Goal: Task Accomplishment & Management: Manage account settings

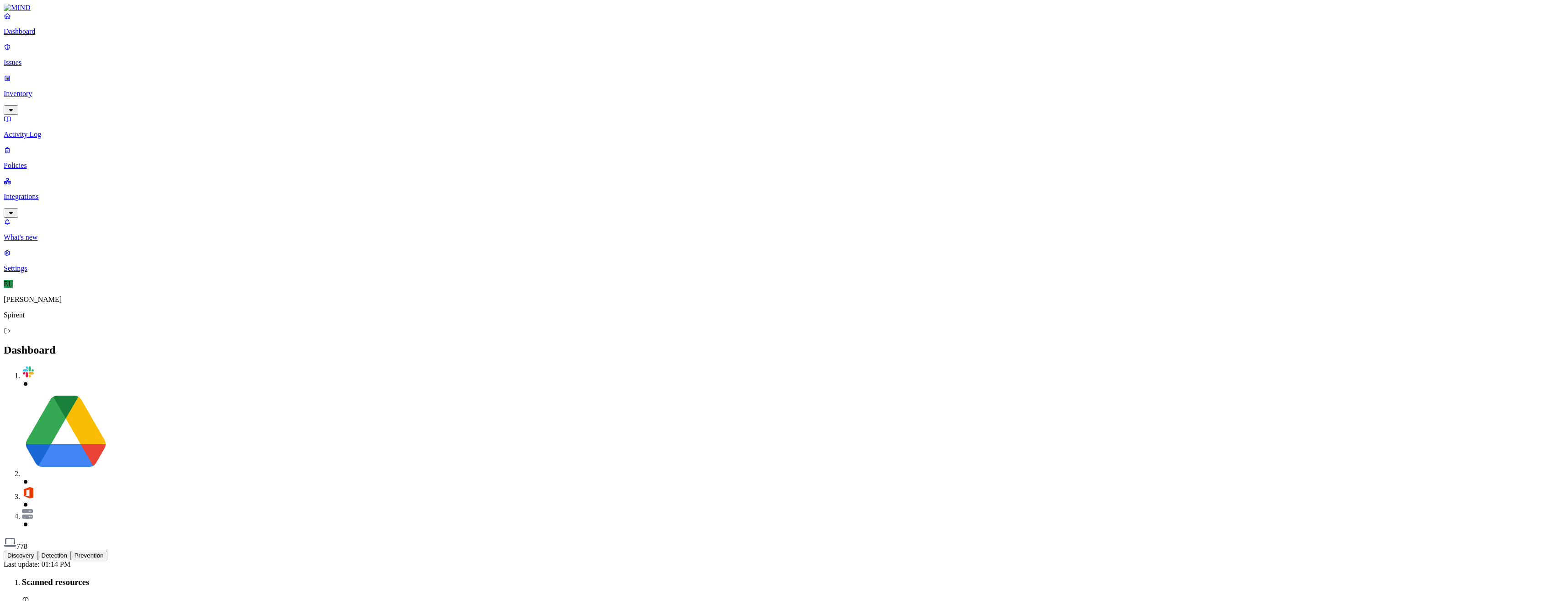
click at [35, 59] on p "Issues" at bounding box center [784, 62] width 1561 height 8
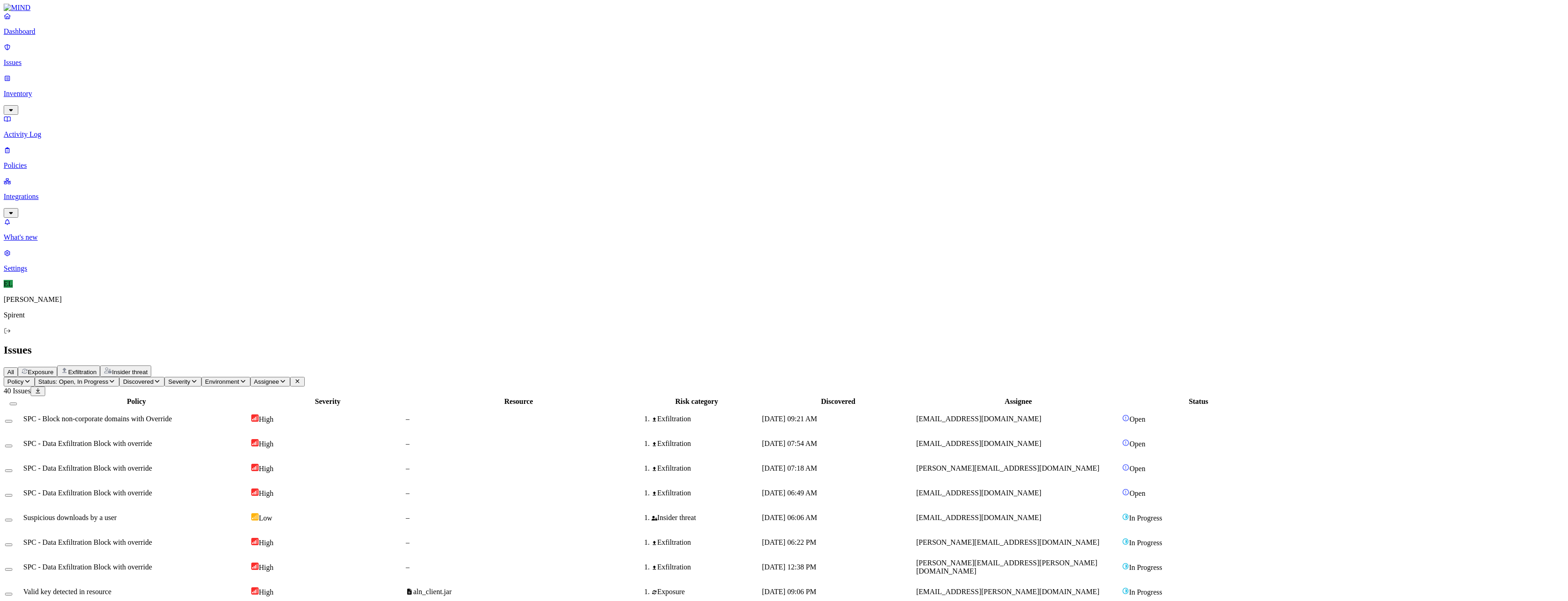
select select "Custom Reason"
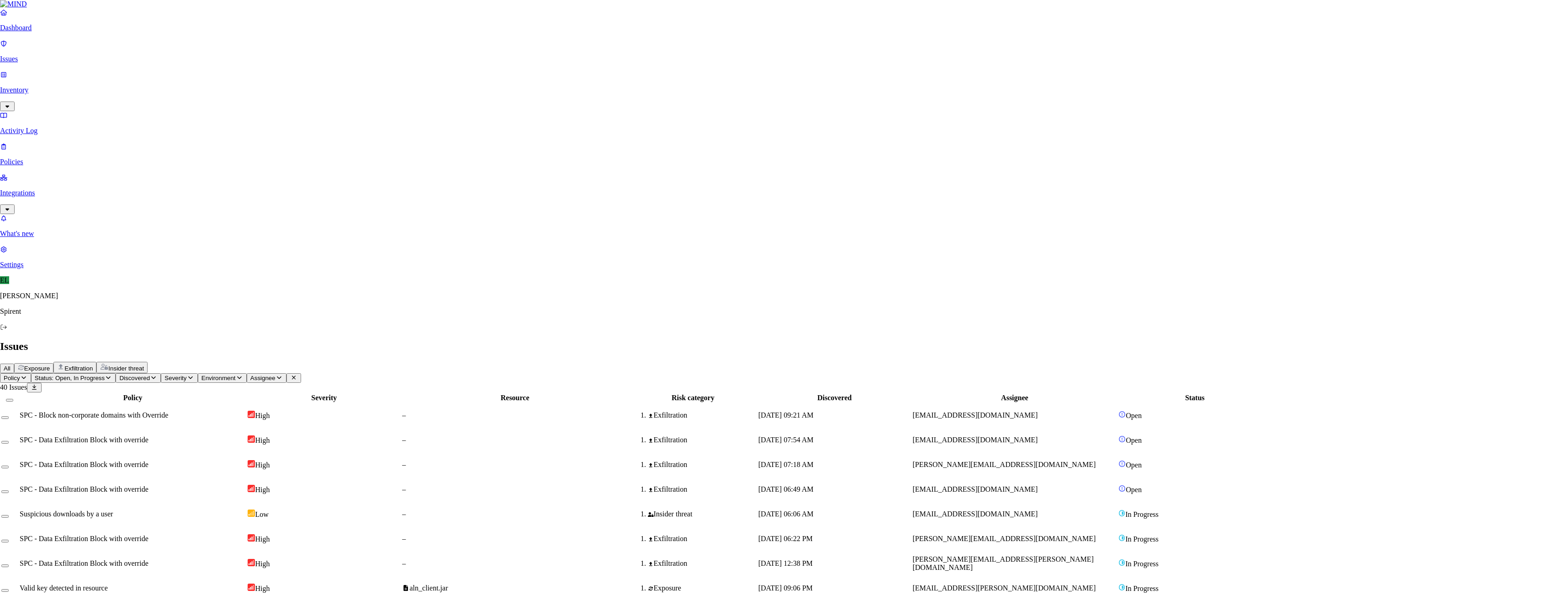
paste textarea "The Fit4Launch Team creates technical reports for Verizon which we post to thei…"
type textarea "The Fit4Launch Team creates technical reports for Verizon which we post to thei…"
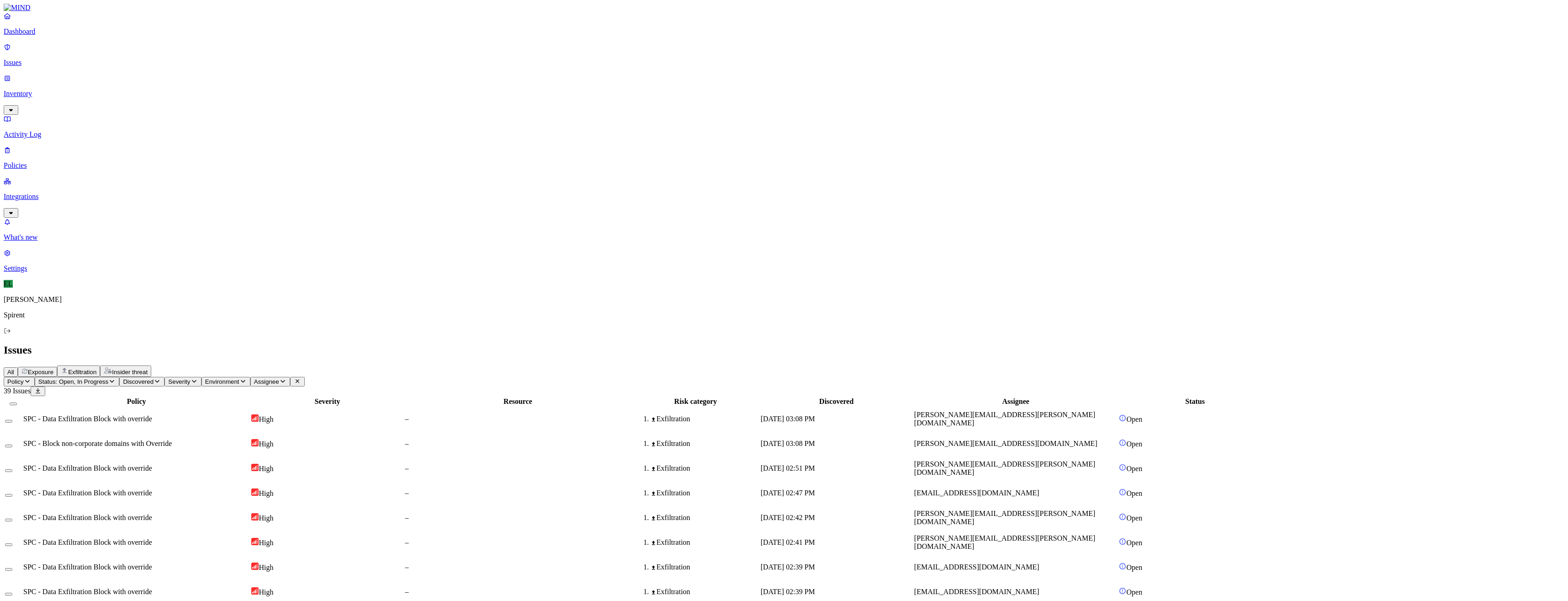
click at [147, 55] on html "Dashboard Issues Inventory Activity Log Policies Integrations What's new 1 Sett…" at bounding box center [784, 593] width 1568 height 1187
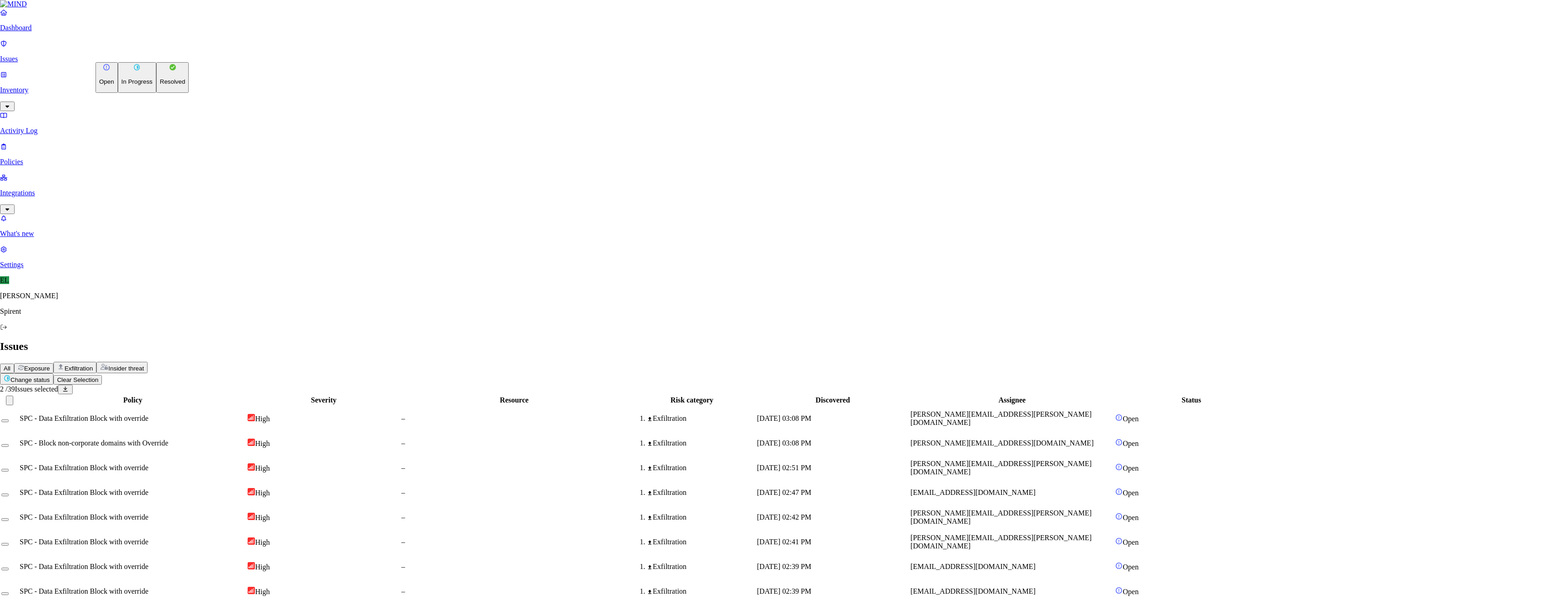
click at [160, 85] on p "Resolved" at bounding box center [172, 82] width 26 height 7
select select "Custom Reason"
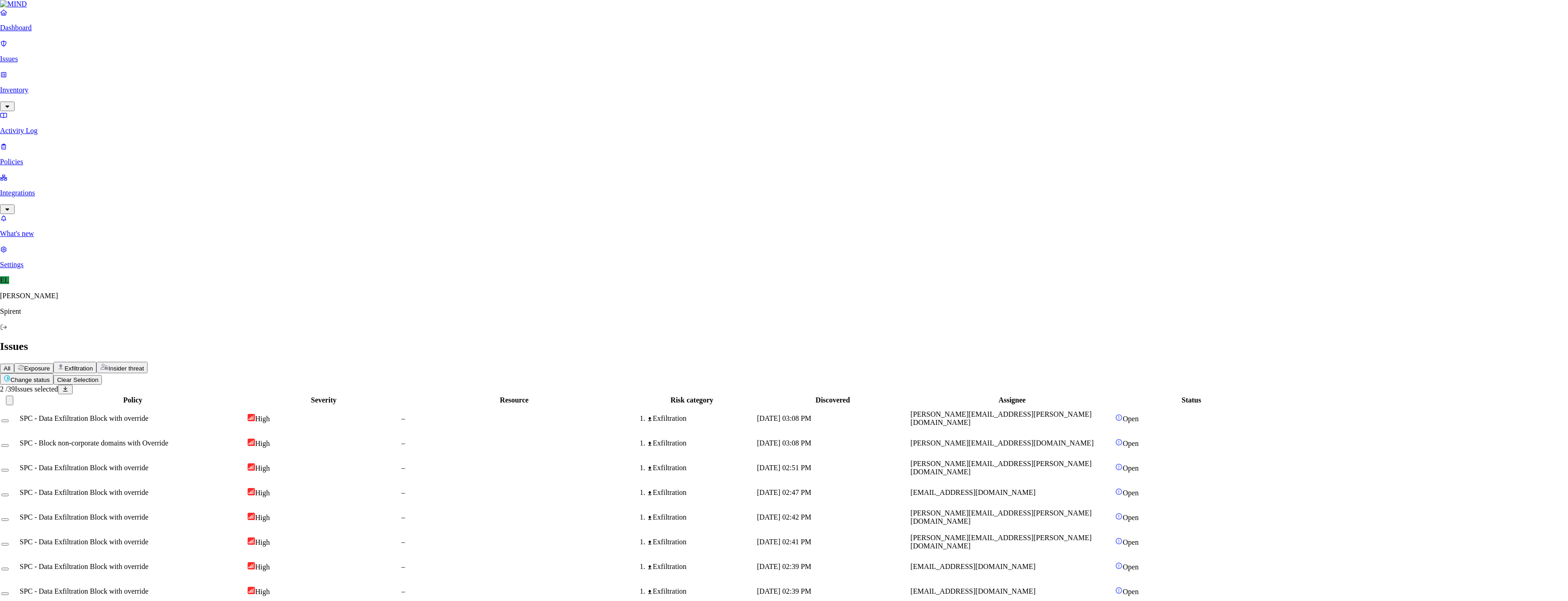
type textarea "Grammar check"
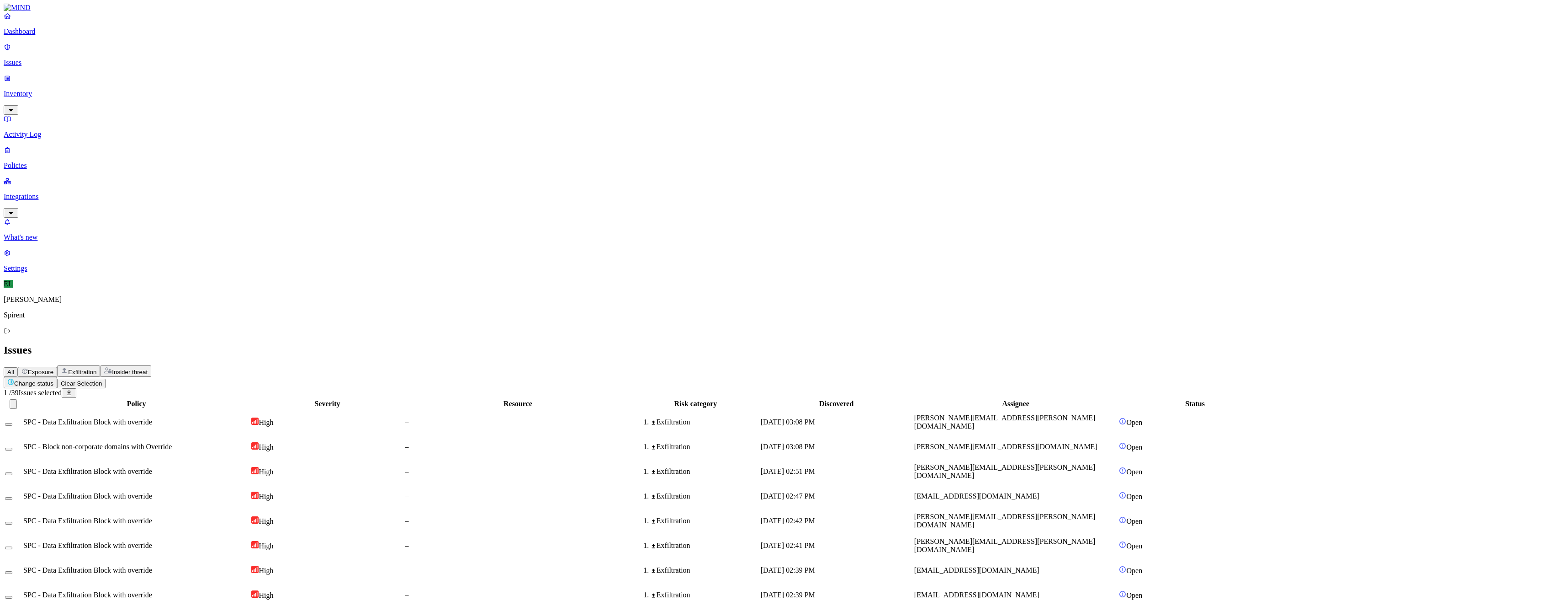
click at [147, 52] on html "Dashboard Issues Inventory Activity Log Policies Integrations What's new 1 Sett…" at bounding box center [784, 593] width 1568 height 1187
click at [160, 85] on p "Resolved" at bounding box center [172, 82] width 26 height 7
select select "Custom Reason"
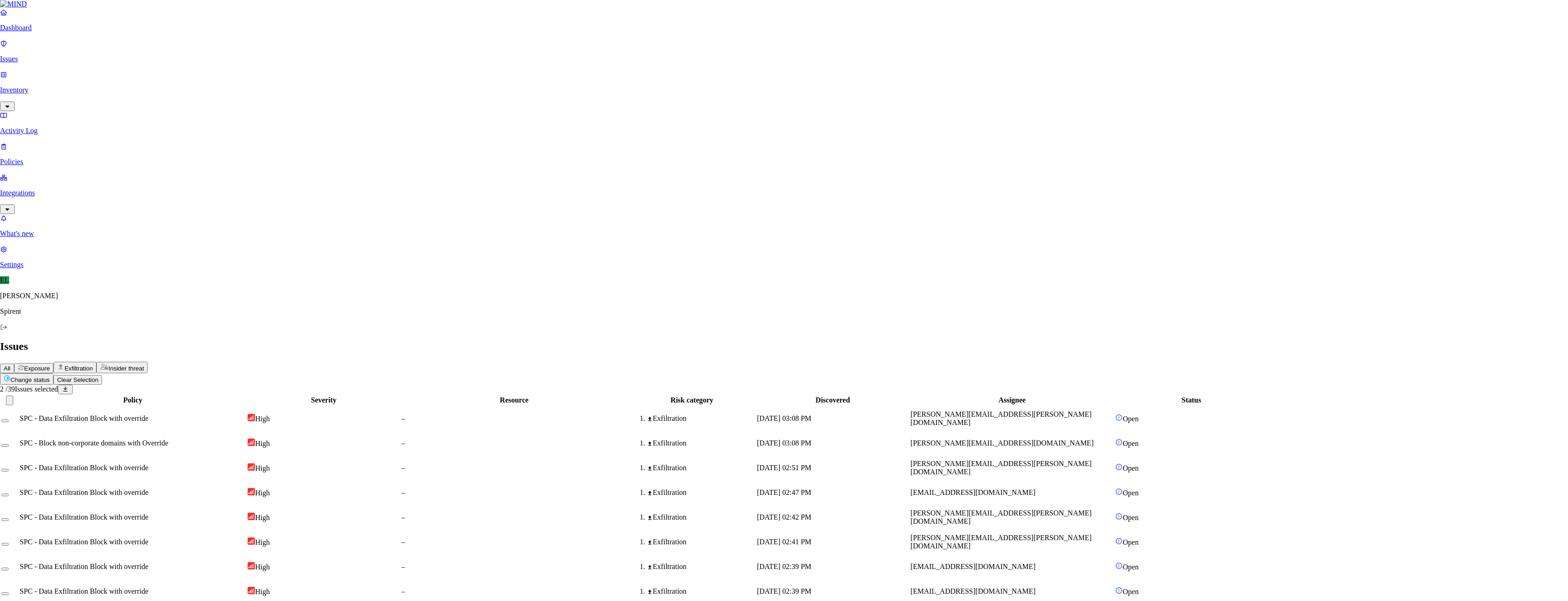
type textarea "Translation"
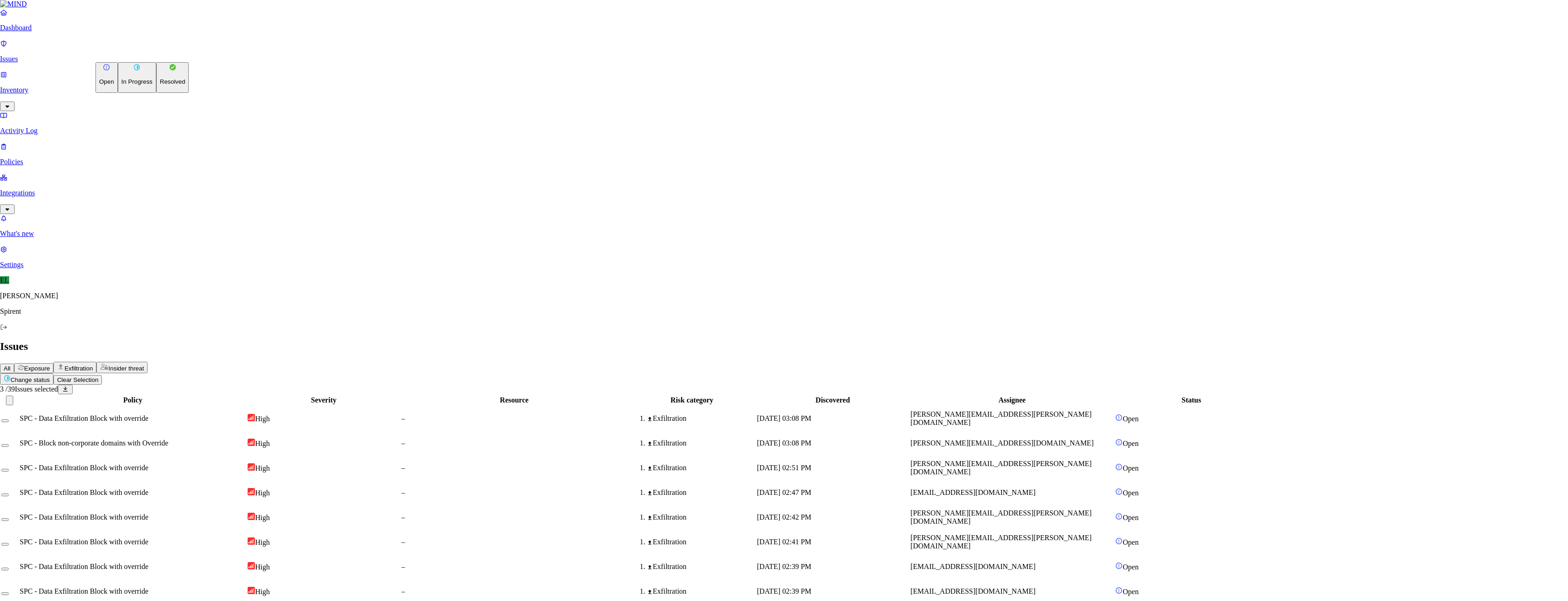
click at [147, 54] on html "Dashboard Issues Inventory Activity Log Policies Integrations What's new 1 Sett…" at bounding box center [784, 593] width 1568 height 1187
click at [160, 85] on p "Resolved" at bounding box center [172, 82] width 26 height 7
select select "Custom Reason"
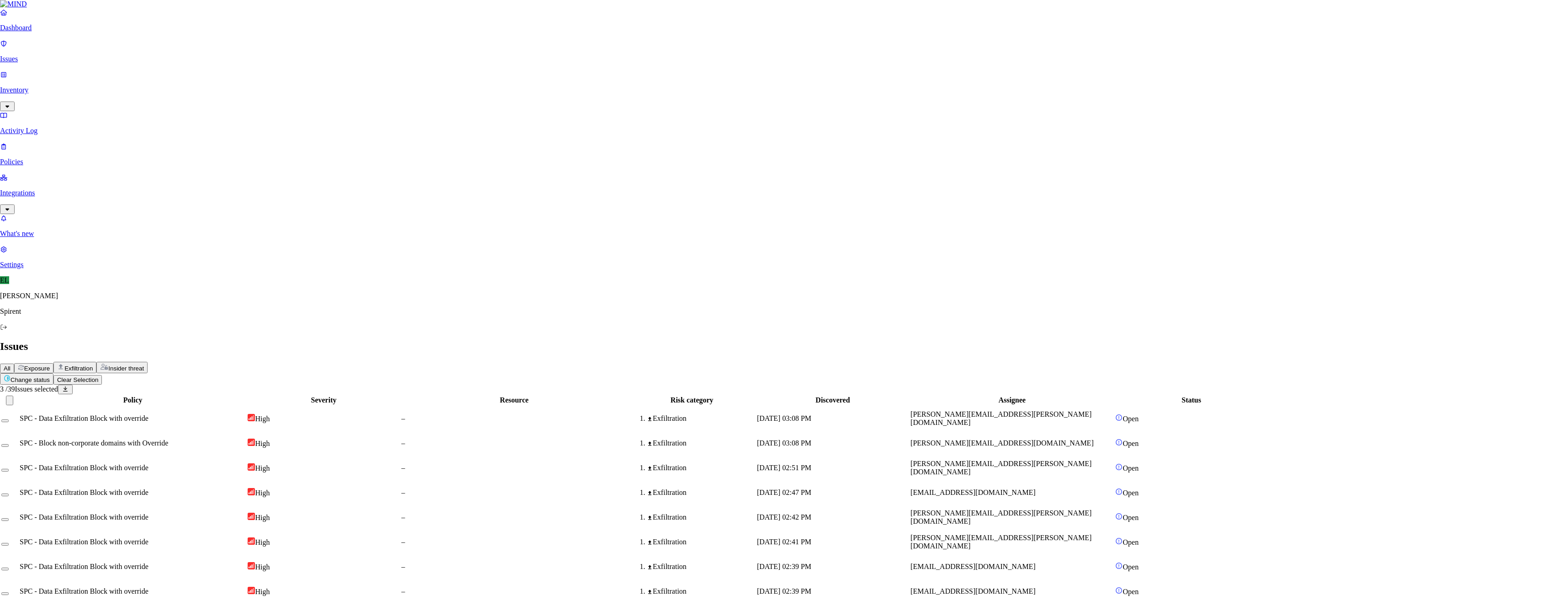
type textarea "Personal"
click at [133, 54] on html "Dashboard Issues Inventory Activity Log Policies Integrations What's new 1 Sett…" at bounding box center [784, 593] width 1568 height 1187
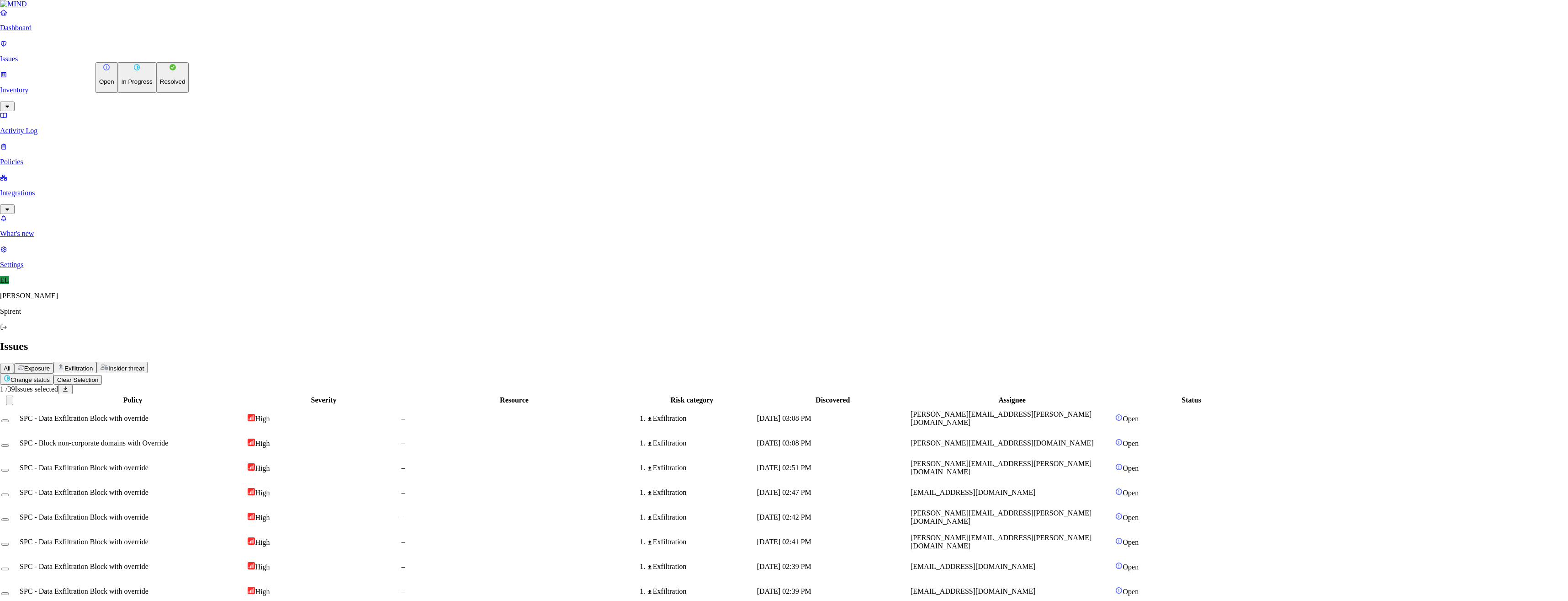
click at [160, 85] on p "Resolved" at bounding box center [172, 82] width 26 height 7
select select "Risk Accepted"
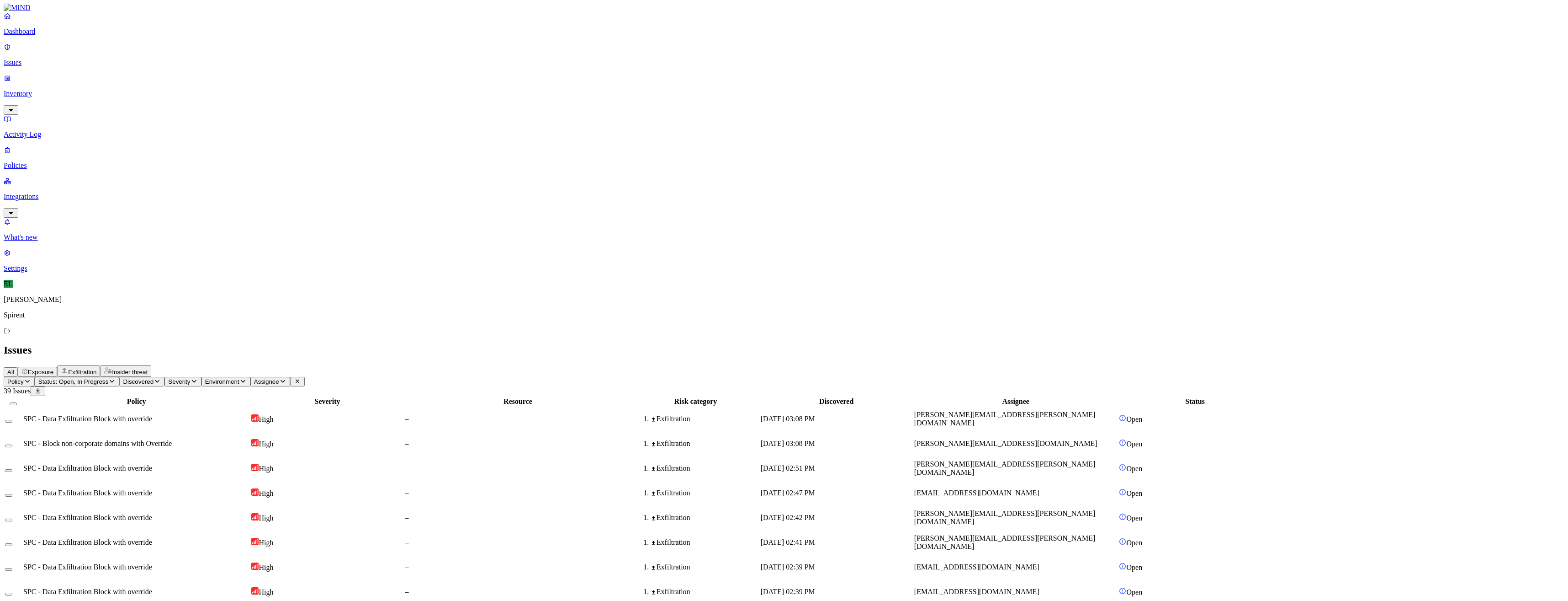
click at [155, 54] on html "Dashboard Issues Inventory Activity Log Policies Integrations What's new 1 Sett…" at bounding box center [784, 595] width 1568 height 1190
click at [160, 85] on p "Resolved" at bounding box center [172, 82] width 26 height 7
select select "Custom Reason"
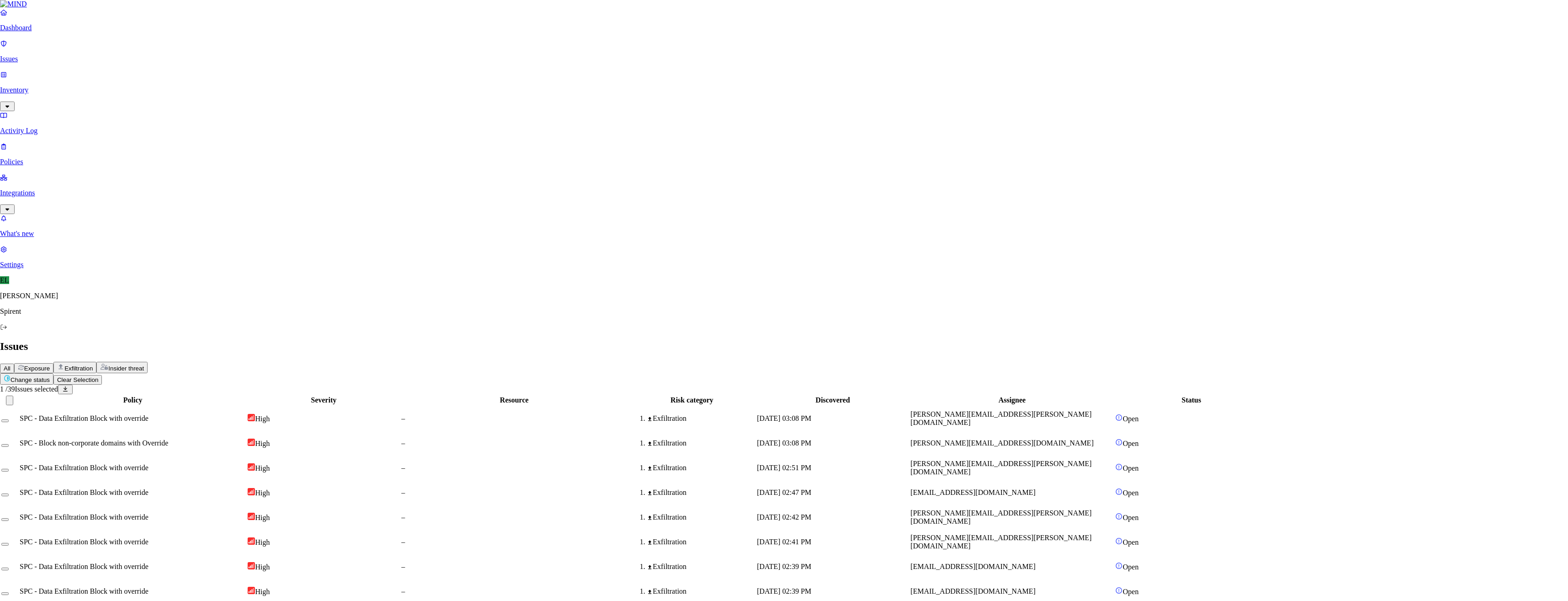
type textarea "Personal"
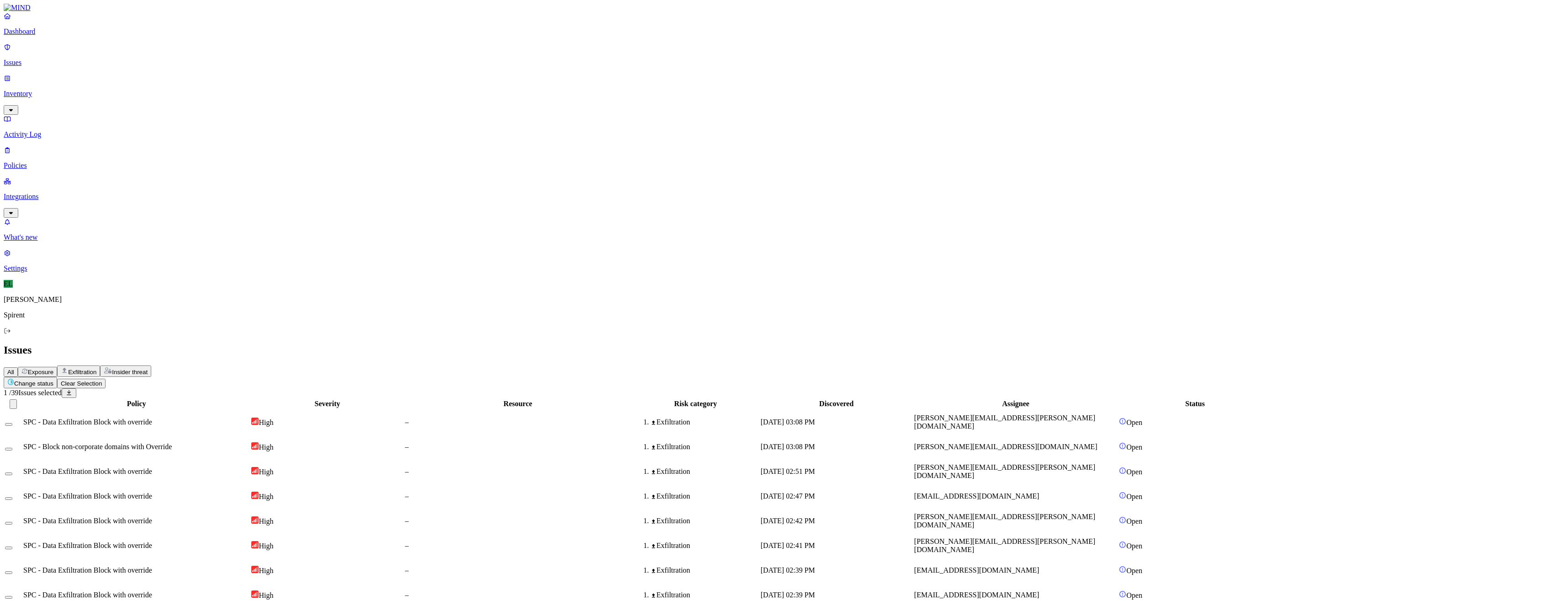
click at [152, 55] on html "Dashboard Issues Inventory Activity Log Policies Integrations What's new 1 Sett…" at bounding box center [784, 595] width 1568 height 1190
click at [160, 85] on p "Resolved" at bounding box center [172, 82] width 26 height 7
select select "Custom Reason"
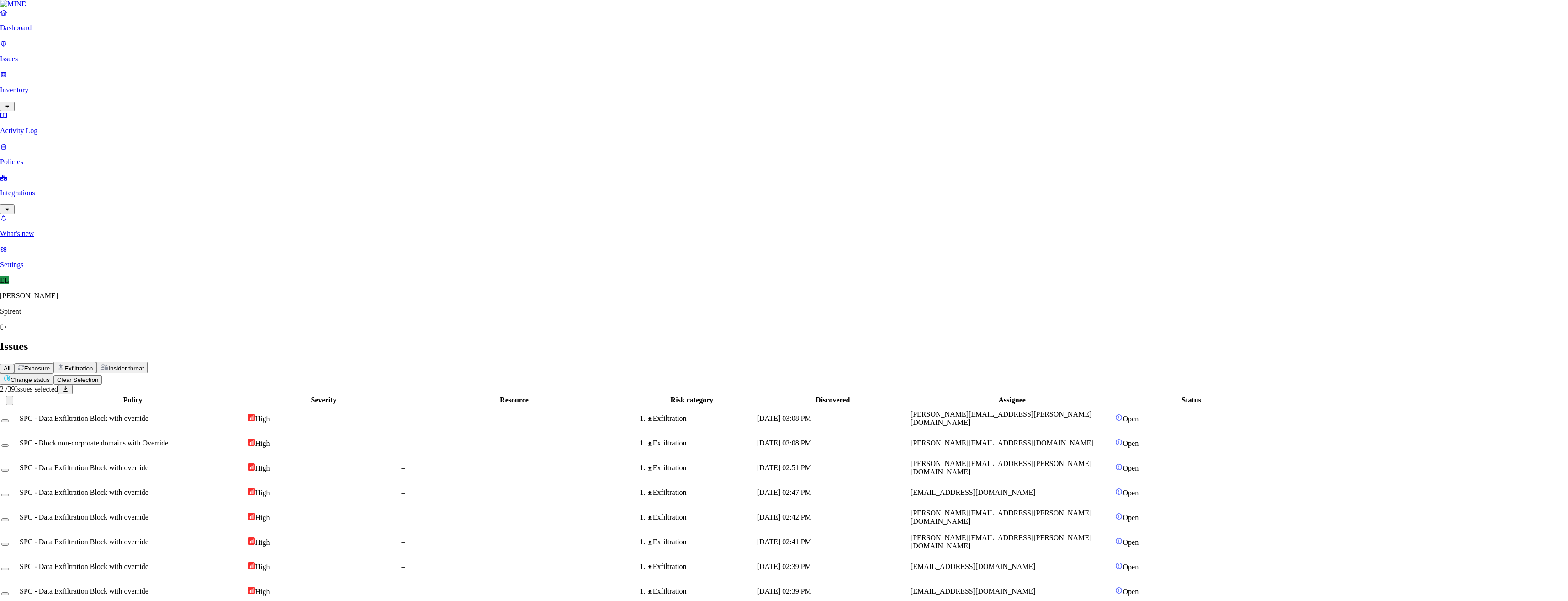
type textarea "Resume"
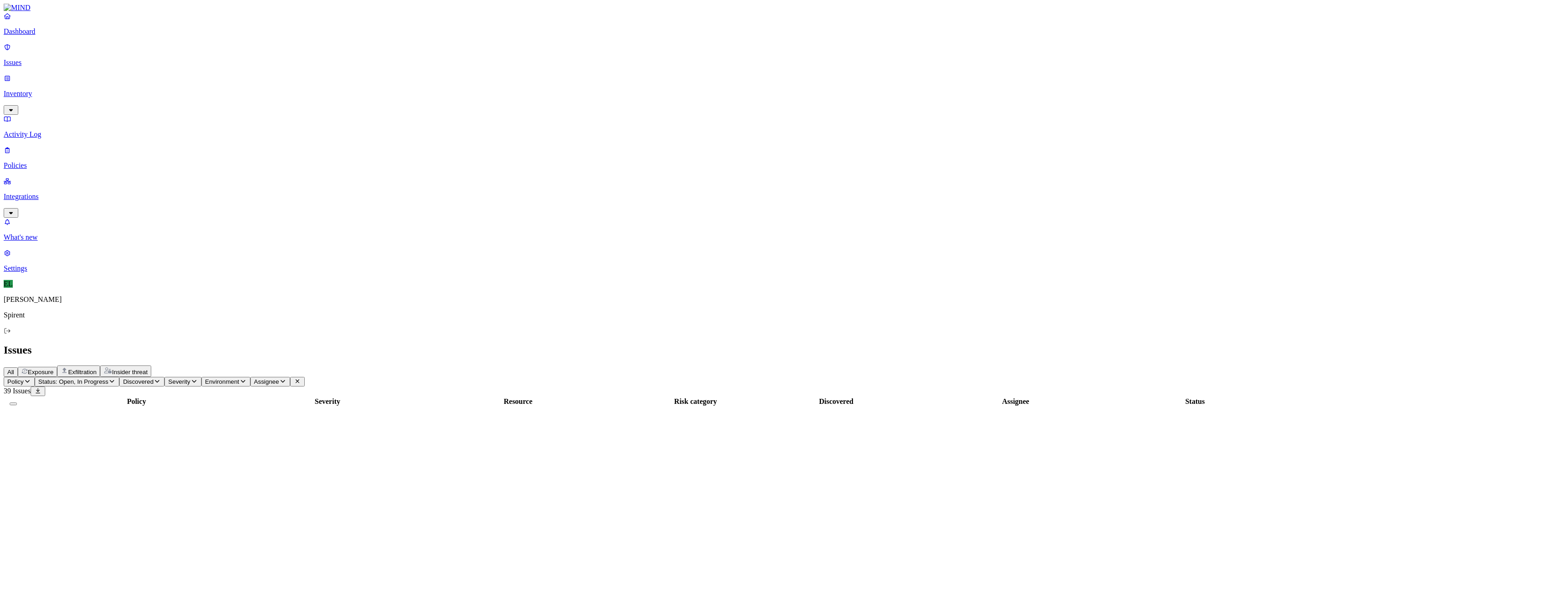
scroll to position [42, 0]
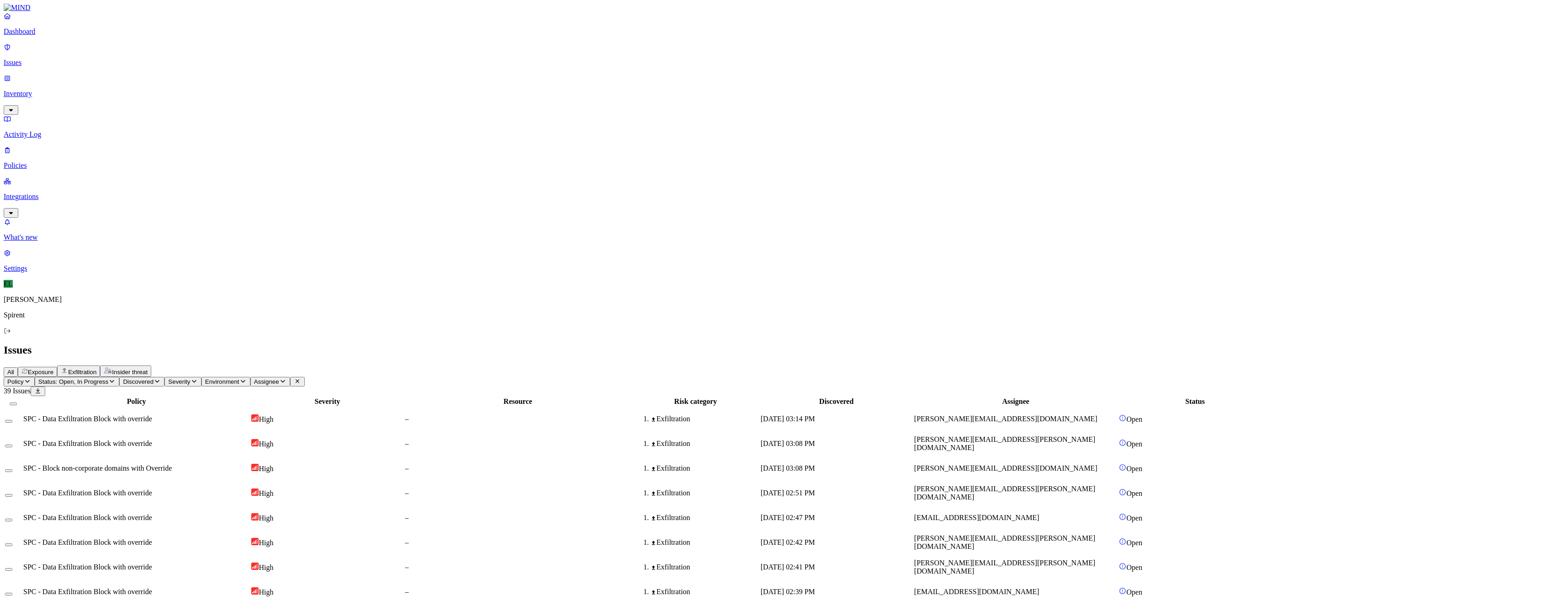
click at [144, 52] on html "Dashboard Issues Inventory Activity Log Policies Integrations What's new 1 Sett…" at bounding box center [784, 581] width 1568 height 1162
click at [160, 85] on p "Resolved" at bounding box center [172, 82] width 26 height 7
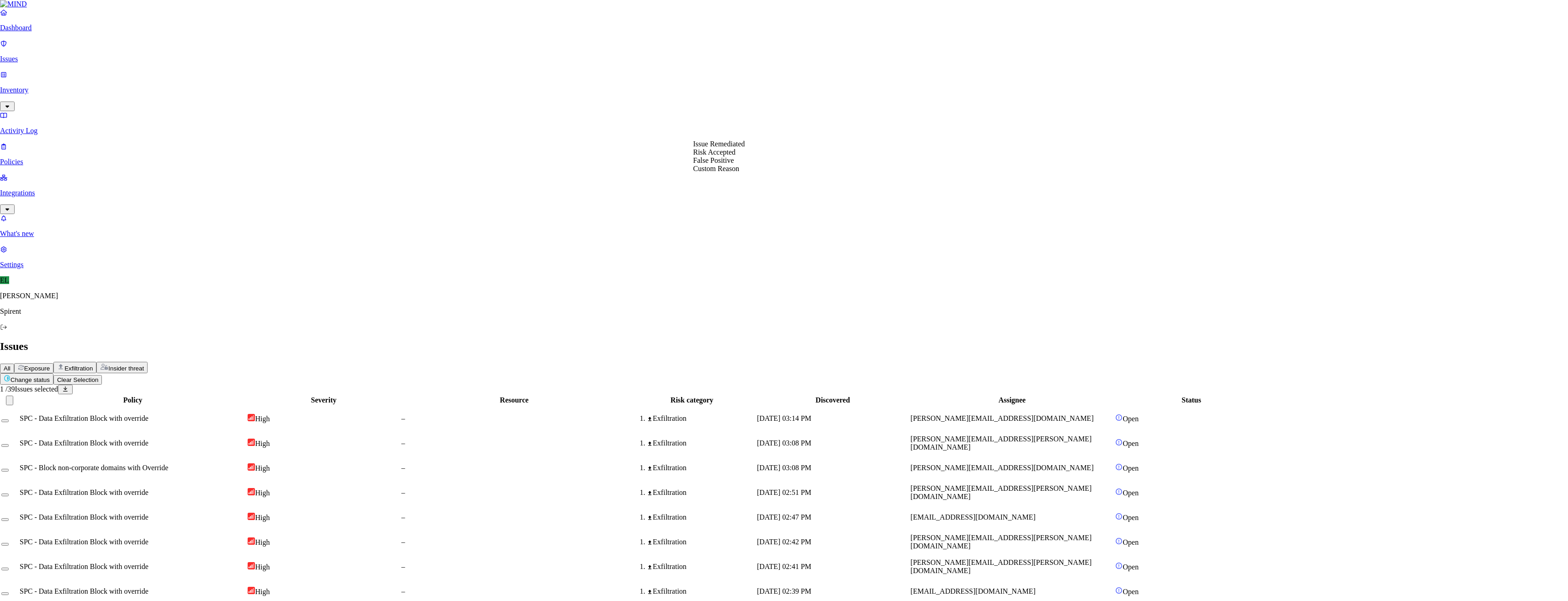
select select "Custom Reason"
type textarea "Personal"
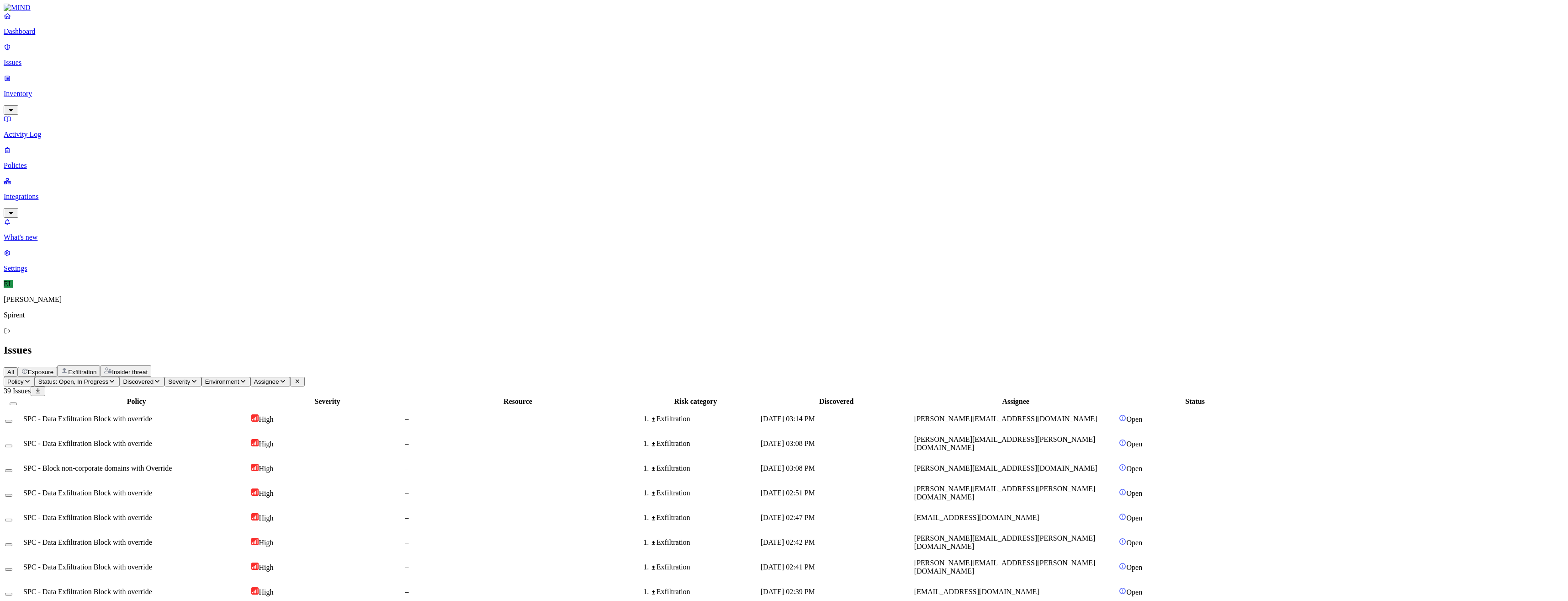
click at [1051, 456] on td "[PERSON_NAME][EMAIL_ADDRESS][DOMAIN_NAME]" at bounding box center [1016, 468] width 204 height 24
click at [12, 469] on button "Select row" at bounding box center [9, 470] width 7 height 3
click at [142, 55] on html "Dashboard Issues Inventory Activity Log Policies Integrations What's new 1 Sett…" at bounding box center [784, 571] width 1568 height 1142
click at [160, 85] on p "Resolved" at bounding box center [172, 82] width 26 height 7
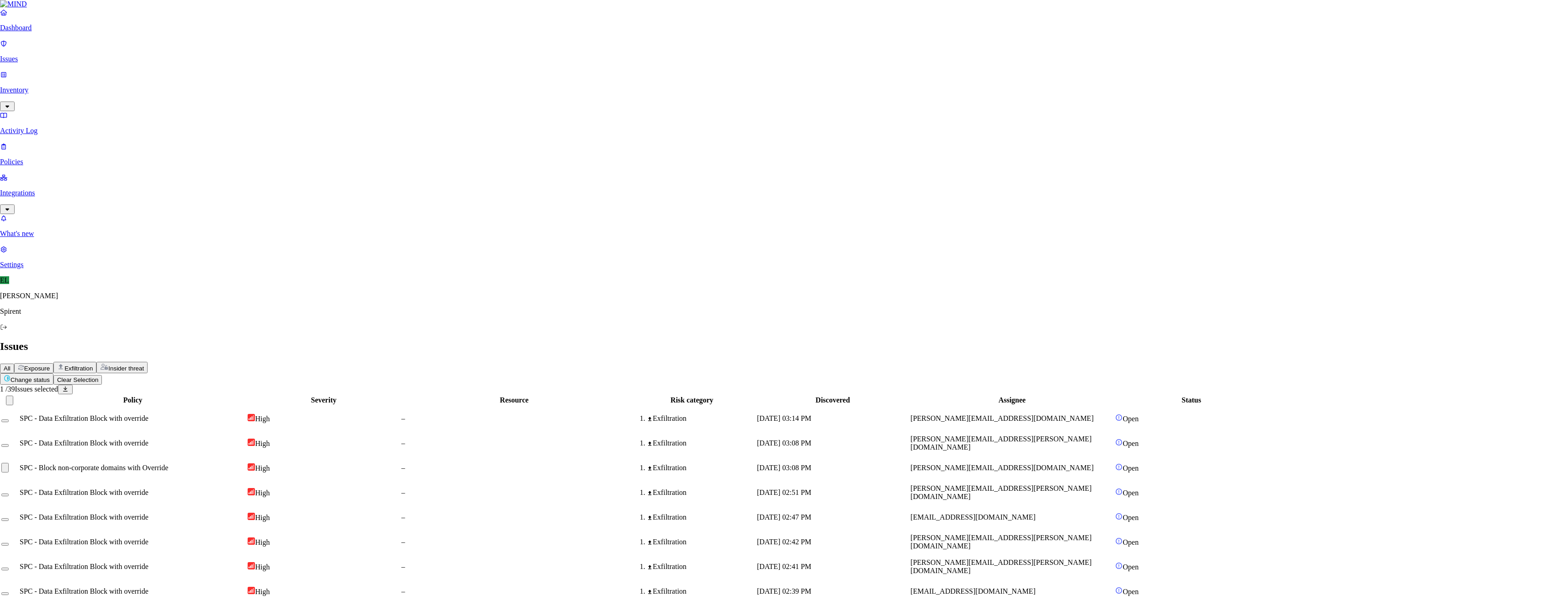
select select "Custom Reason"
type textarea "Personal"
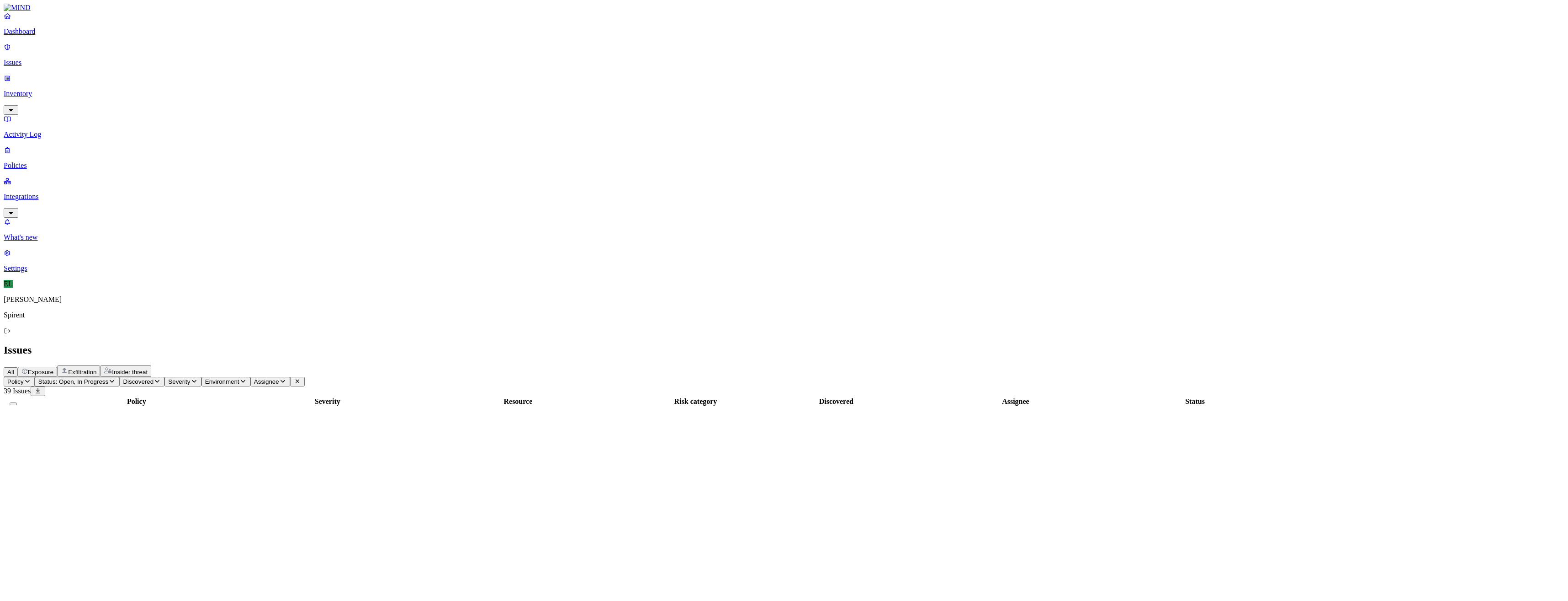
scroll to position [5, 0]
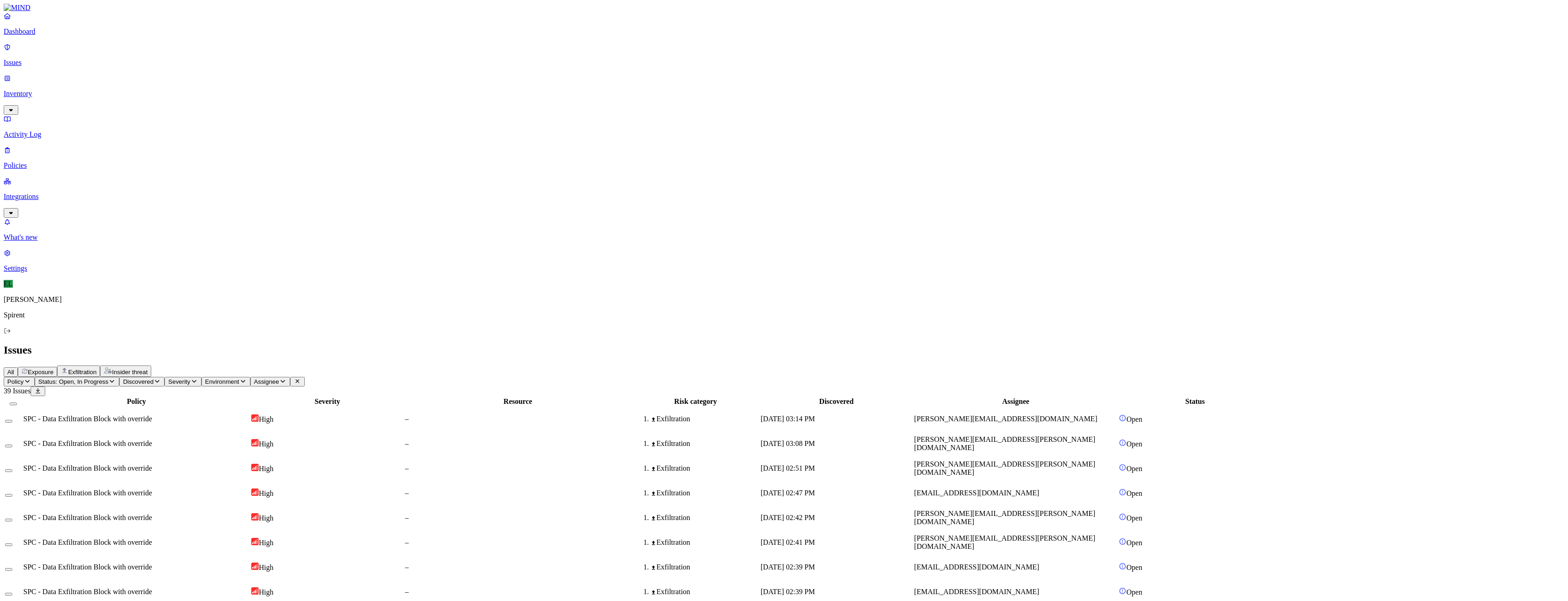
click at [816, 414] on span "[DATE] 03:14 PM" at bounding box center [787, 418] width 54 height 8
click at [12, 420] on button "Select row" at bounding box center [9, 421] width 7 height 3
click at [156, 53] on html "Dashboard Issues Inventory Activity Log Policies Integrations What's new 1 Sett…" at bounding box center [784, 558] width 1568 height 1117
click at [160, 85] on p "Resolved" at bounding box center [172, 82] width 26 height 7
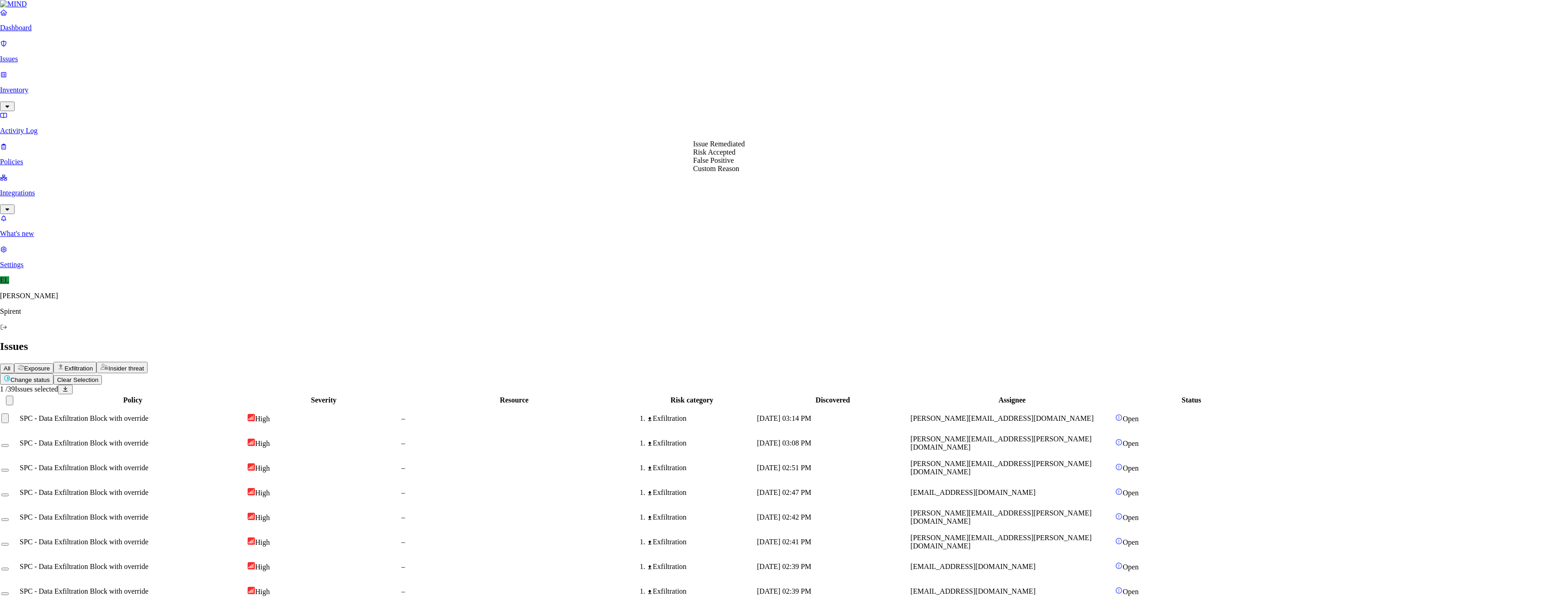
select select "Custom Reason"
type textarea "Personal"
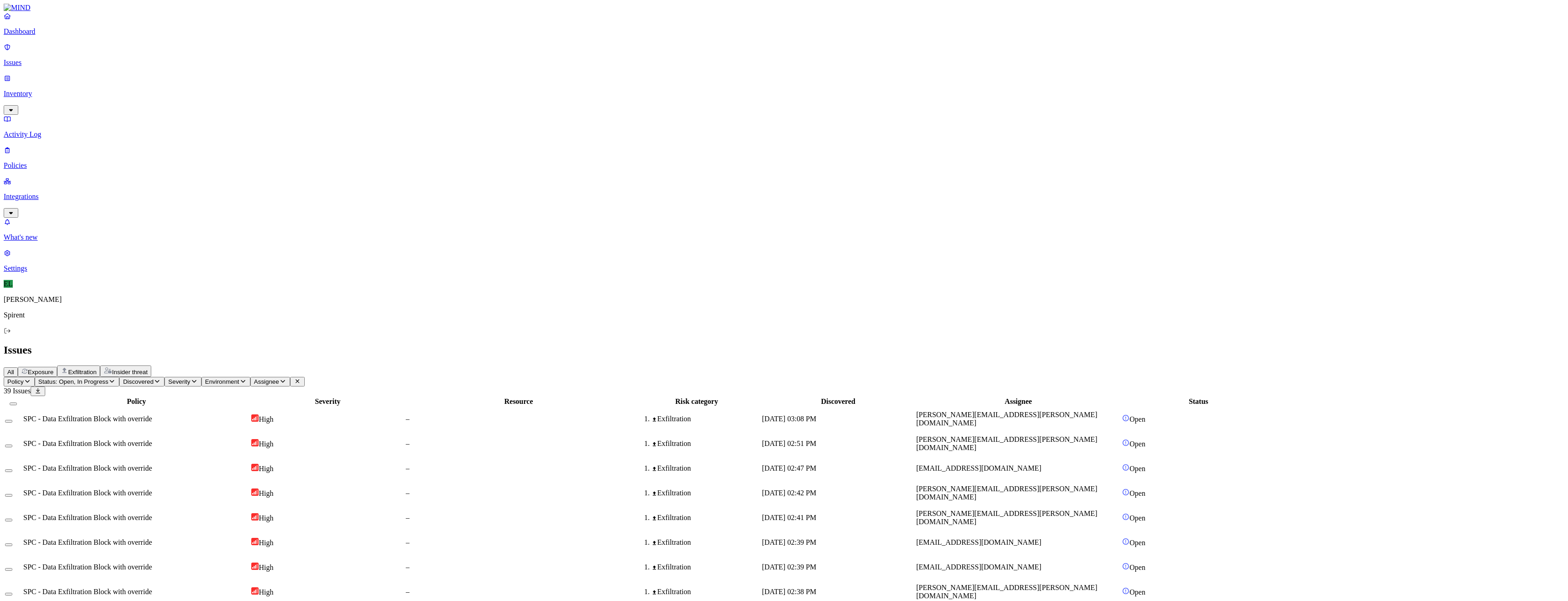
click at [1057, 411] on span "[PERSON_NAME][EMAIL_ADDRESS][PERSON_NAME][DOMAIN_NAME]" at bounding box center [1007, 419] width 181 height 16
click at [152, 439] on span "SPC - Data Exfiltration Block with override" at bounding box center [87, 443] width 129 height 8
click at [915, 456] on td "[DATE] 02:47 PM" at bounding box center [838, 468] width 154 height 24
click at [12, 469] on button "Select row" at bounding box center [9, 470] width 7 height 3
click at [146, 53] on html "Dashboard Issues Inventory Activity Log Policies Integrations What's new 1 Sett…" at bounding box center [784, 544] width 1568 height 1088
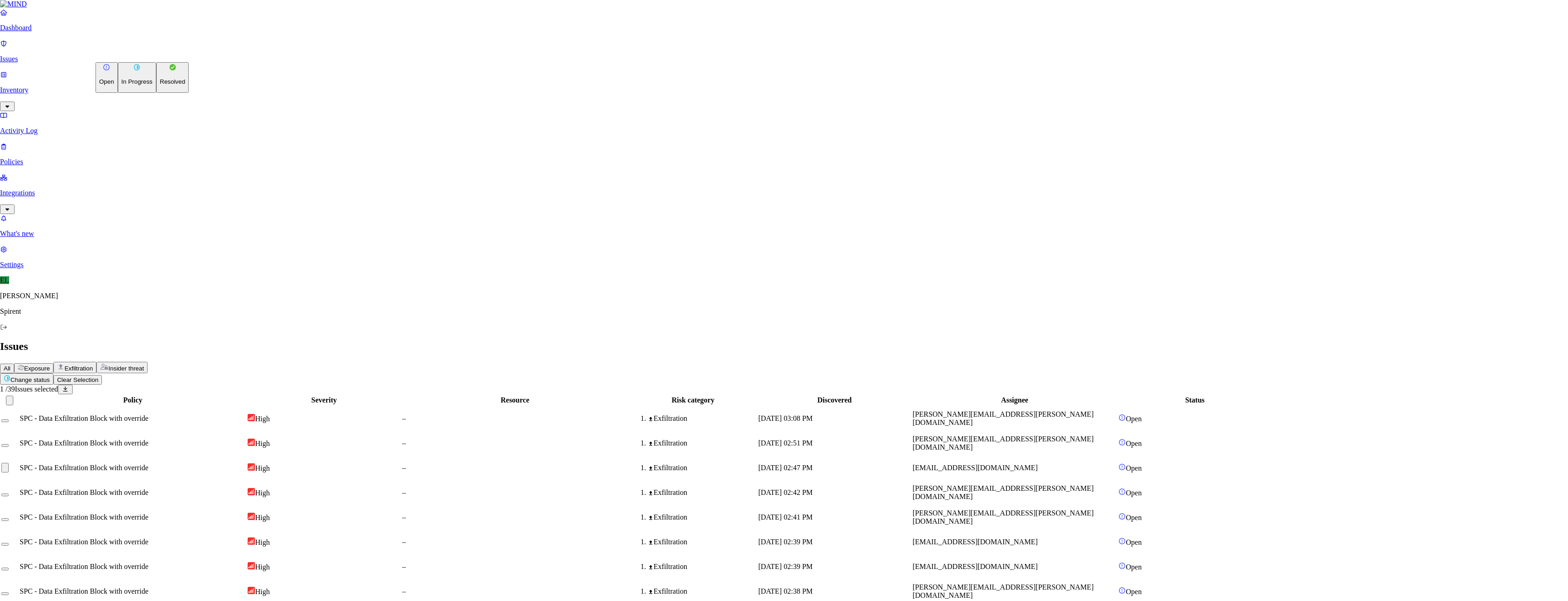
click at [160, 85] on p "Resolved" at bounding box center [172, 82] width 26 height 7
select select "Custom Reason"
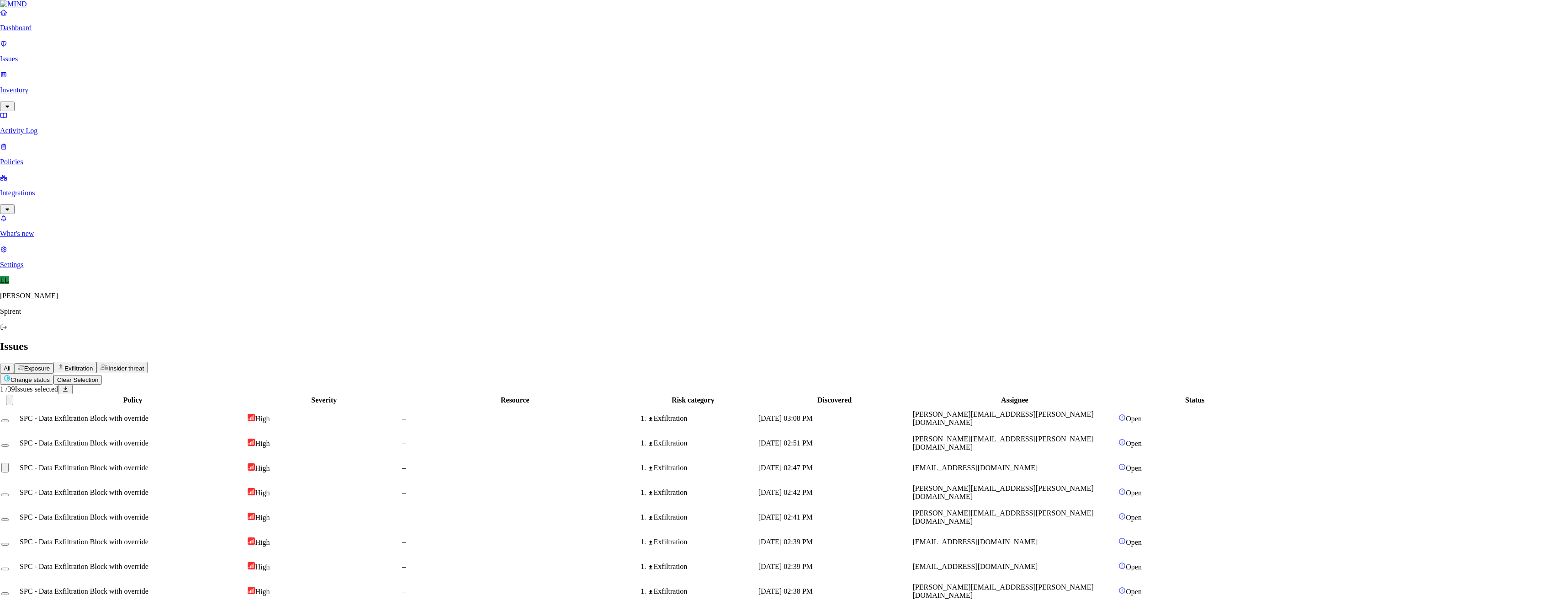
type textarea "No sensitive data"
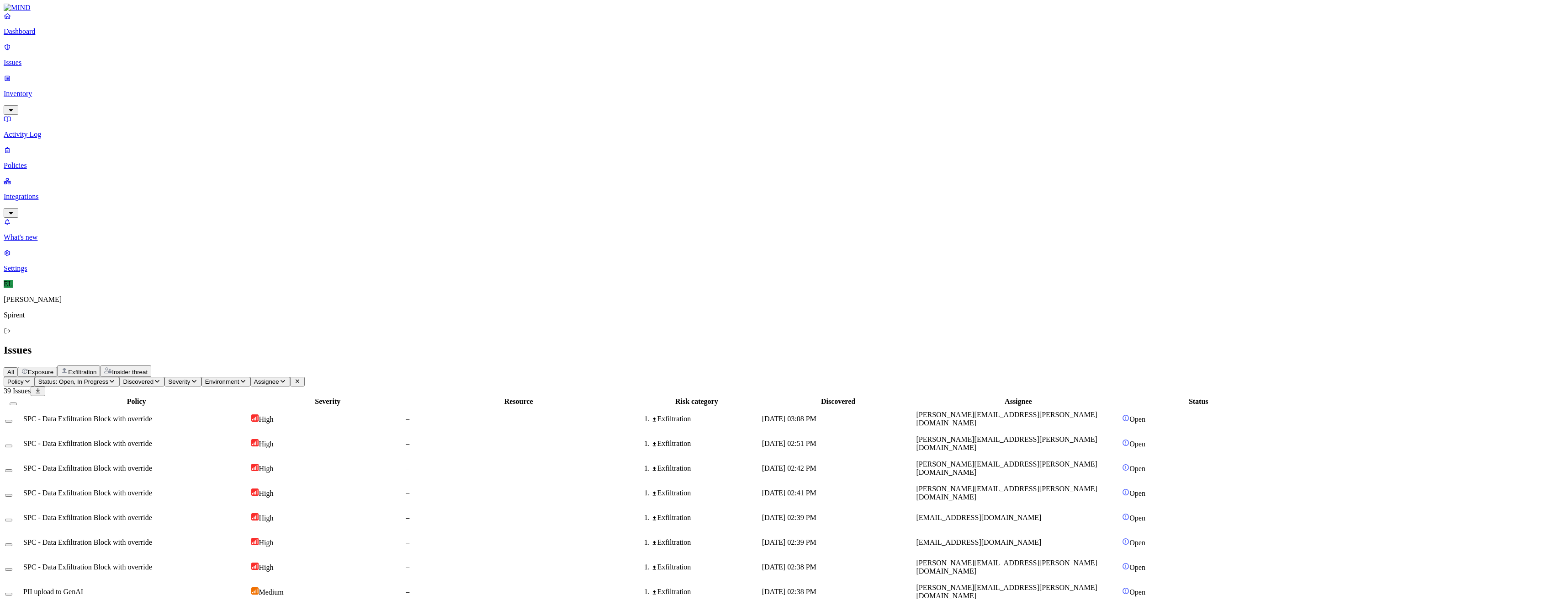
click at [152, 514] on span "SPC - Data Exfiltration Block with override" at bounding box center [87, 517] width 129 height 8
click at [12, 518] on button "Select row" at bounding box center [9, 519] width 7 height 3
click at [12, 547] on button "Select row" at bounding box center [9, 548] width 7 height 3
click at [147, 55] on html "Dashboard Issues Inventory Activity Log Policies Integrations What's new 1 Sett…" at bounding box center [784, 532] width 1568 height 1063
click at [160, 85] on p "Resolved" at bounding box center [172, 82] width 26 height 7
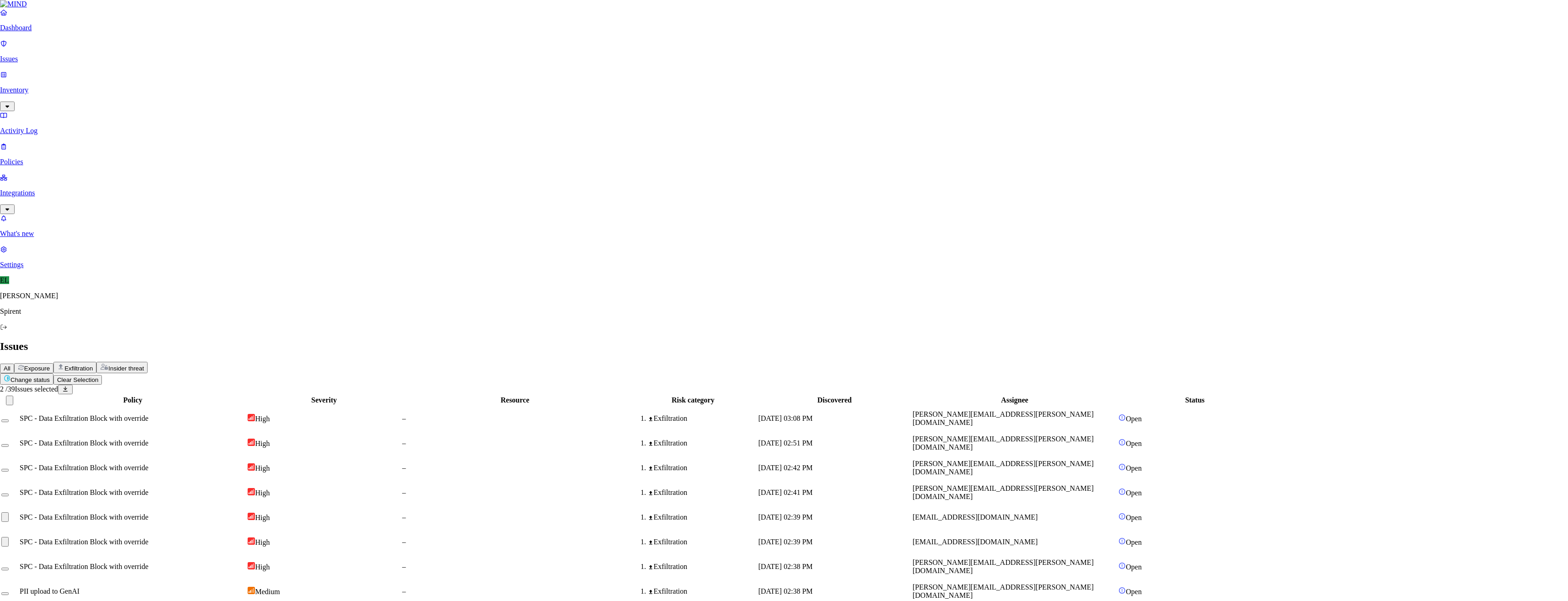
select select "Custom Reason"
type textarea "No sensitive data"
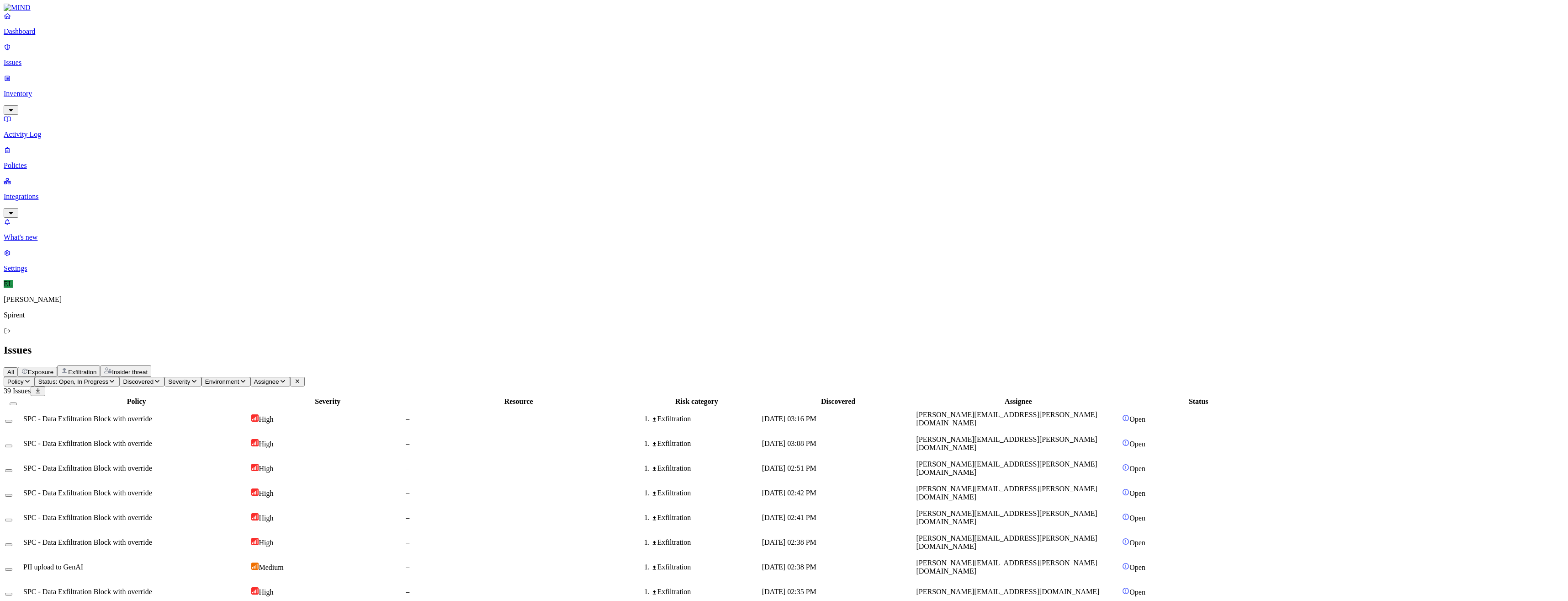
click at [152, 414] on span "SPC - Data Exfiltration Block with override" at bounding box center [87, 418] width 129 height 8
click at [12, 420] on button "Select row" at bounding box center [9, 421] width 7 height 3
click at [12, 448] on button "Select row" at bounding box center [9, 449] width 7 height 3
click at [146, 55] on html "Dashboard Issues Inventory Activity Log Policies Integrations What's new 1 Sett…" at bounding box center [784, 519] width 1568 height 1039
click at [160, 85] on p "Resolved" at bounding box center [172, 82] width 26 height 7
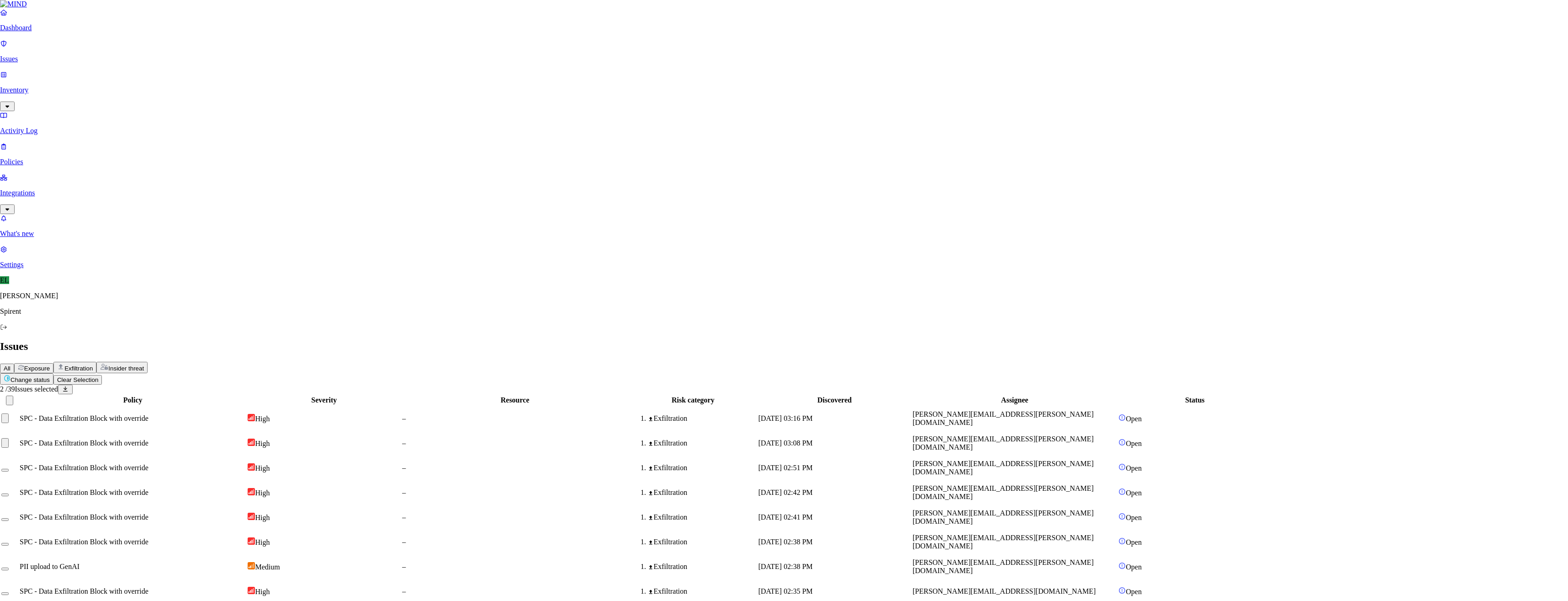
select select "Custom Reason"
type textarea "Personal"
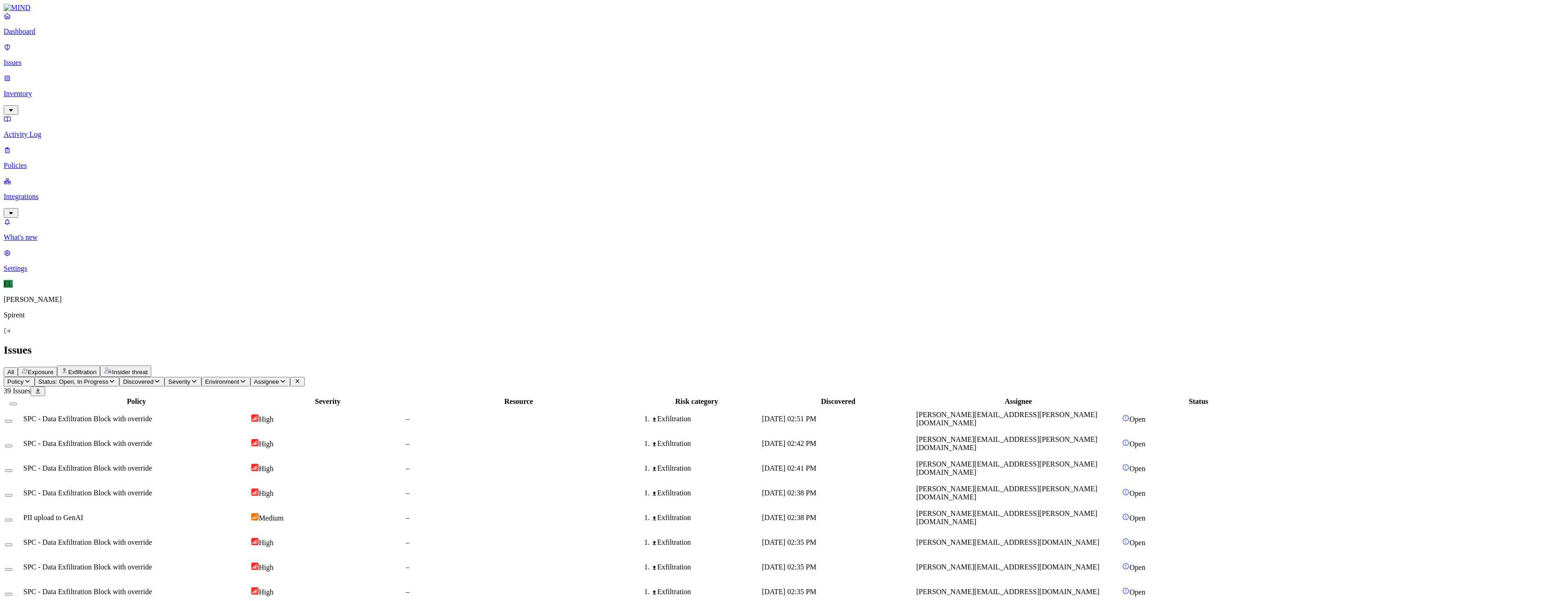
click at [1051, 411] on span "[PERSON_NAME][EMAIL_ADDRESS][PERSON_NAME][DOMAIN_NAME]" at bounding box center [1007, 419] width 181 height 16
click at [12, 420] on button "Select row" at bounding box center [9, 421] width 7 height 3
click at [12, 448] on button "Select row" at bounding box center [9, 449] width 7 height 3
click at [22, 460] on td at bounding box center [13, 471] width 18 height 24
click at [12, 472] on button "Select row" at bounding box center [9, 473] width 7 height 3
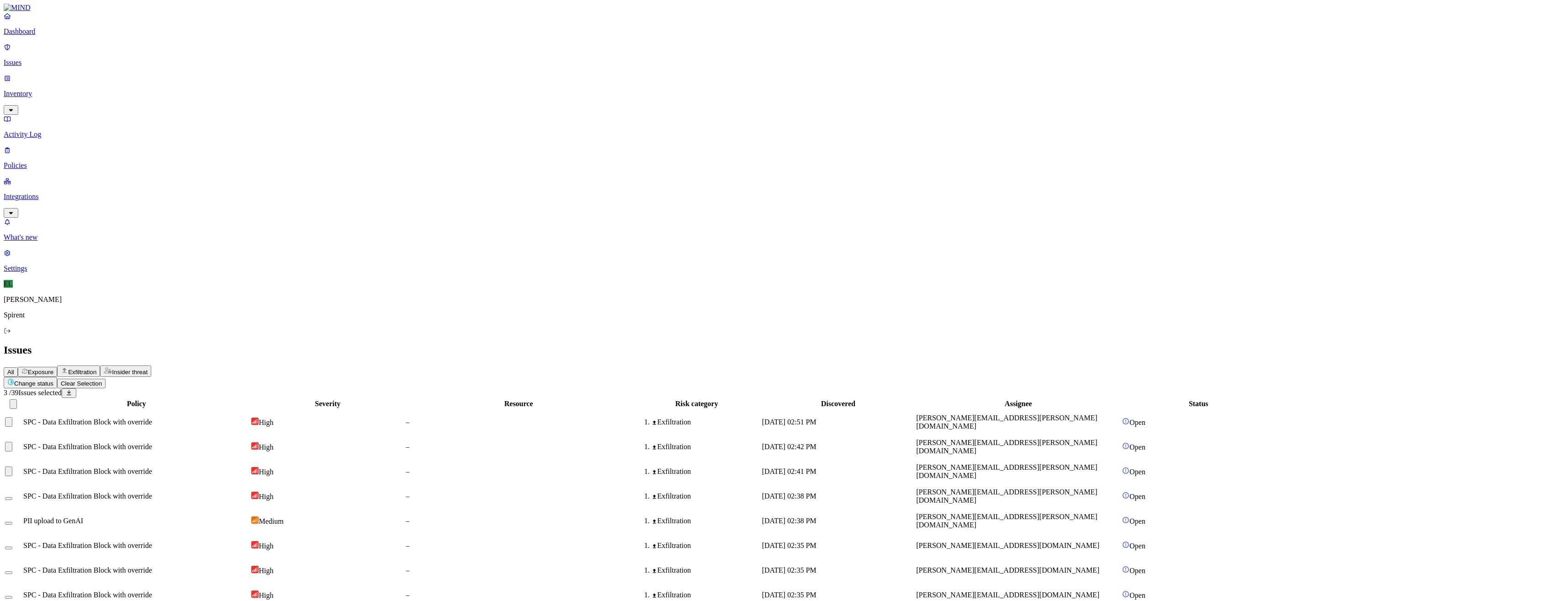
click at [140, 55] on html "Dashboard Issues Inventory Activity Log Policies Integrations What's new 1 Sett…" at bounding box center [784, 496] width 1568 height 993
click at [160, 85] on p "Resolved" at bounding box center [172, 82] width 26 height 7
select select "Custom Reason"
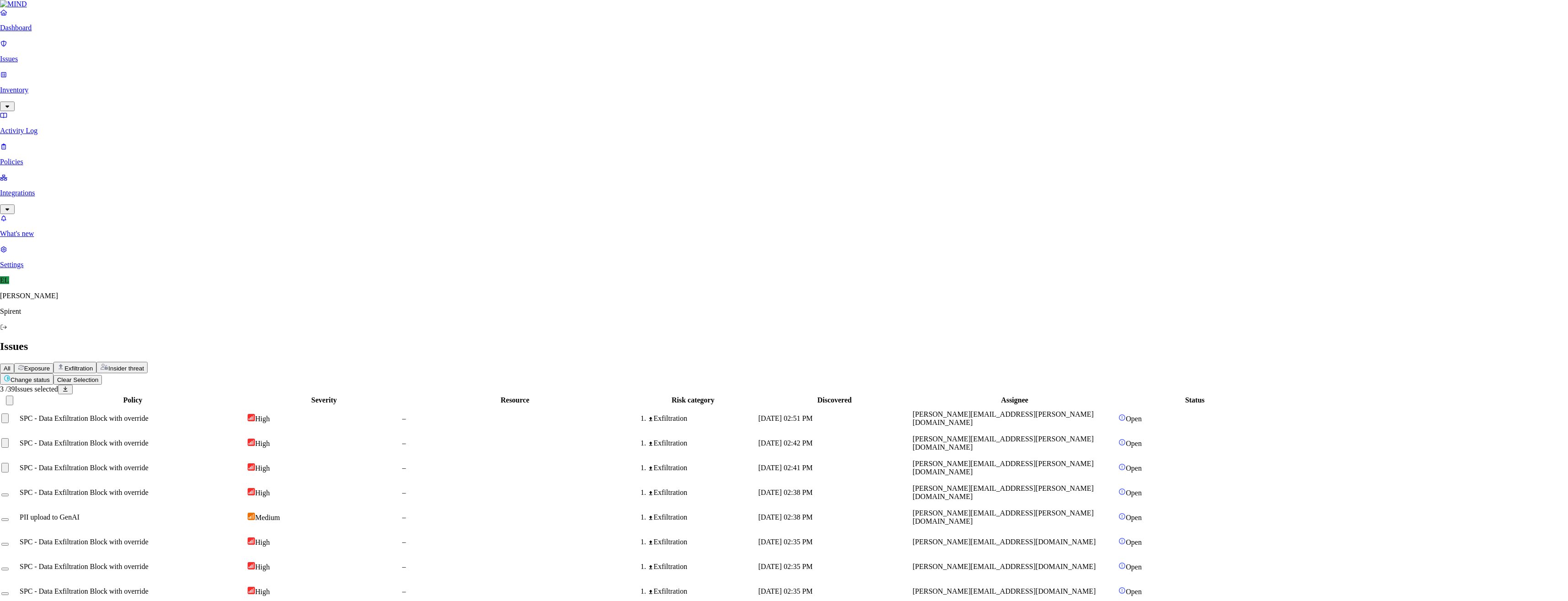
type textarea "Personal"
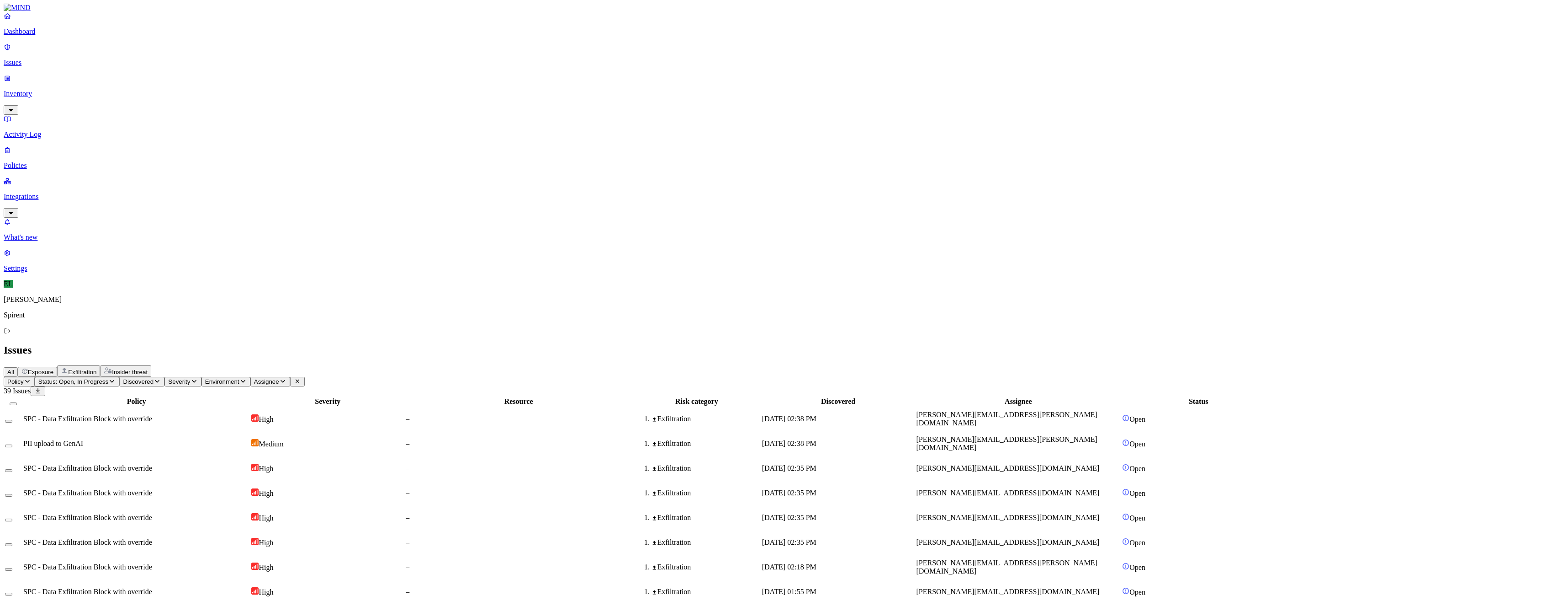
click at [12, 420] on button "Select row" at bounding box center [9, 421] width 7 height 3
click at [146, 53] on html "Dashboard Issues Inventory Activity Log Policies Integrations What's new 1 Sett…" at bounding box center [784, 458] width 1568 height 916
click at [156, 92] on button "Resolved" at bounding box center [172, 77] width 33 height 30
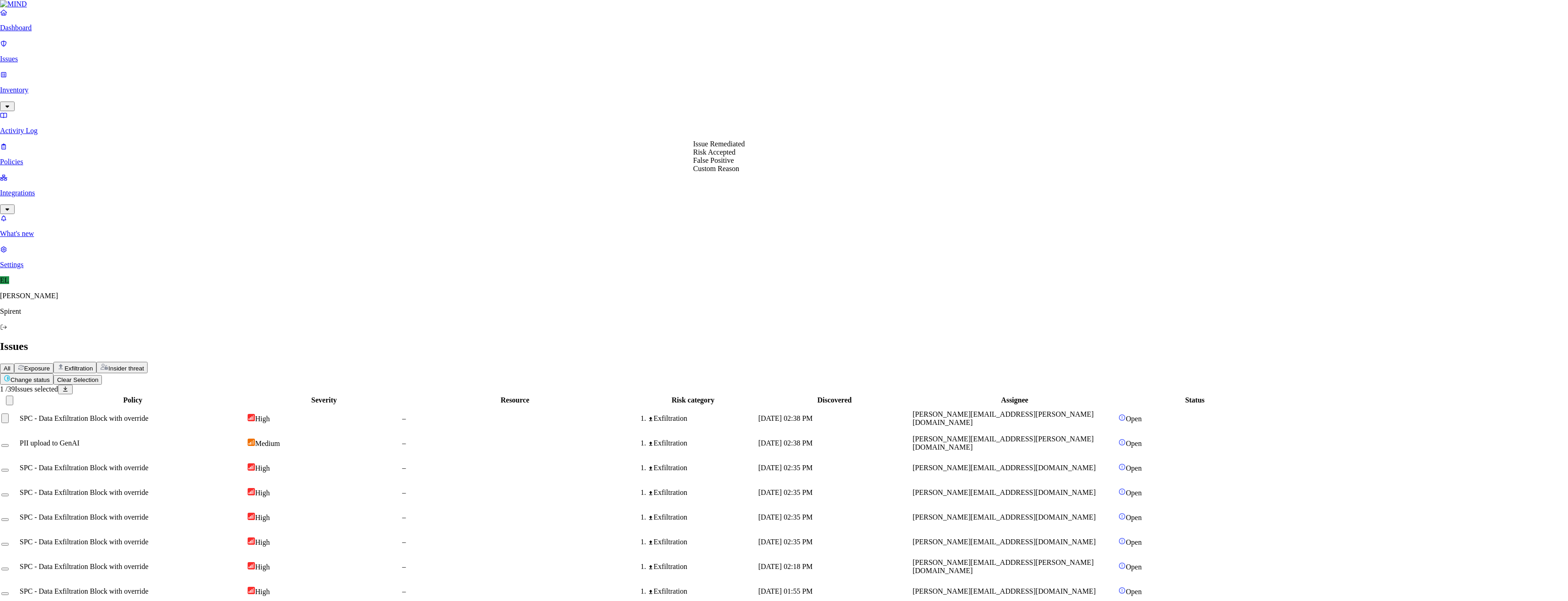
select select "Custom Reason"
type textarea "Personal"
click at [84, 439] on span "PII upload to GenAI" at bounding box center [52, 443] width 60 height 8
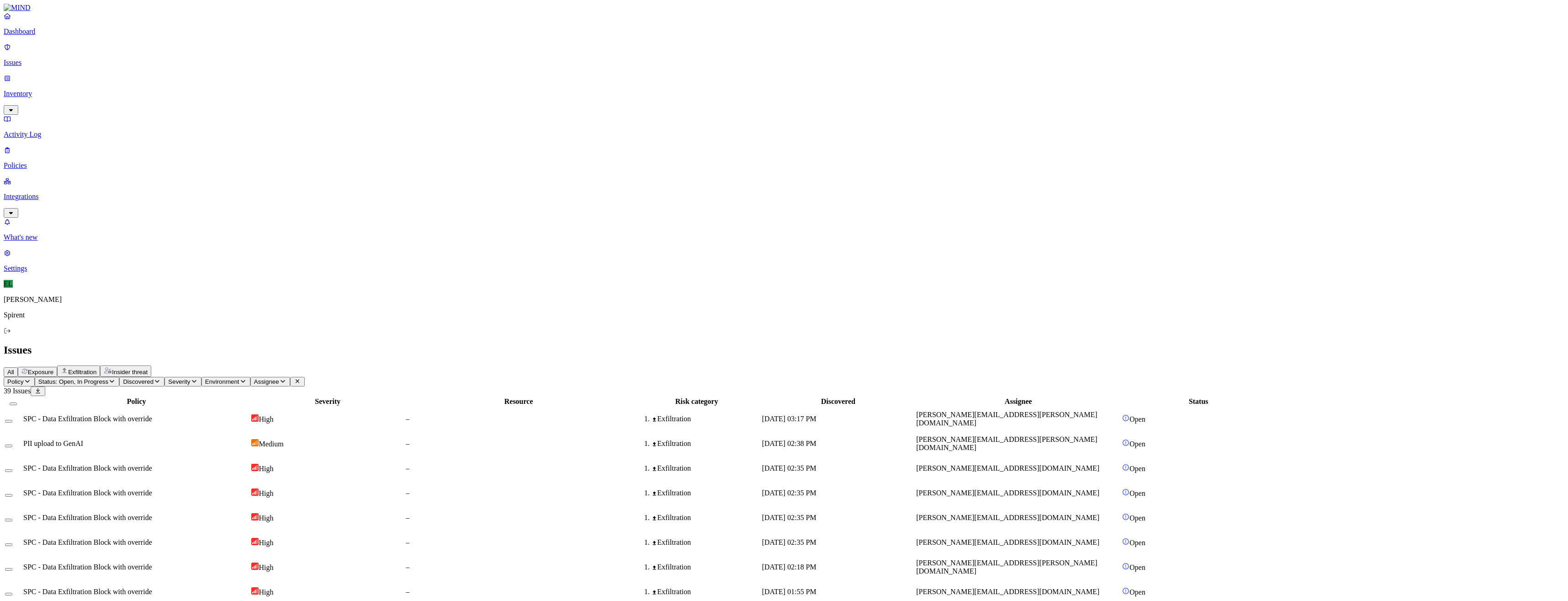
scroll to position [53, 0]
click at [152, 464] on span "SPC - Data Exfiltration Block with override" at bounding box center [87, 468] width 129 height 8
click at [12, 469] on button "Select row" at bounding box center [9, 470] width 7 height 3
click at [12, 497] on button "Select row" at bounding box center [9, 498] width 7 height 3
click at [12, 522] on button "Select row" at bounding box center [9, 523] width 7 height 3
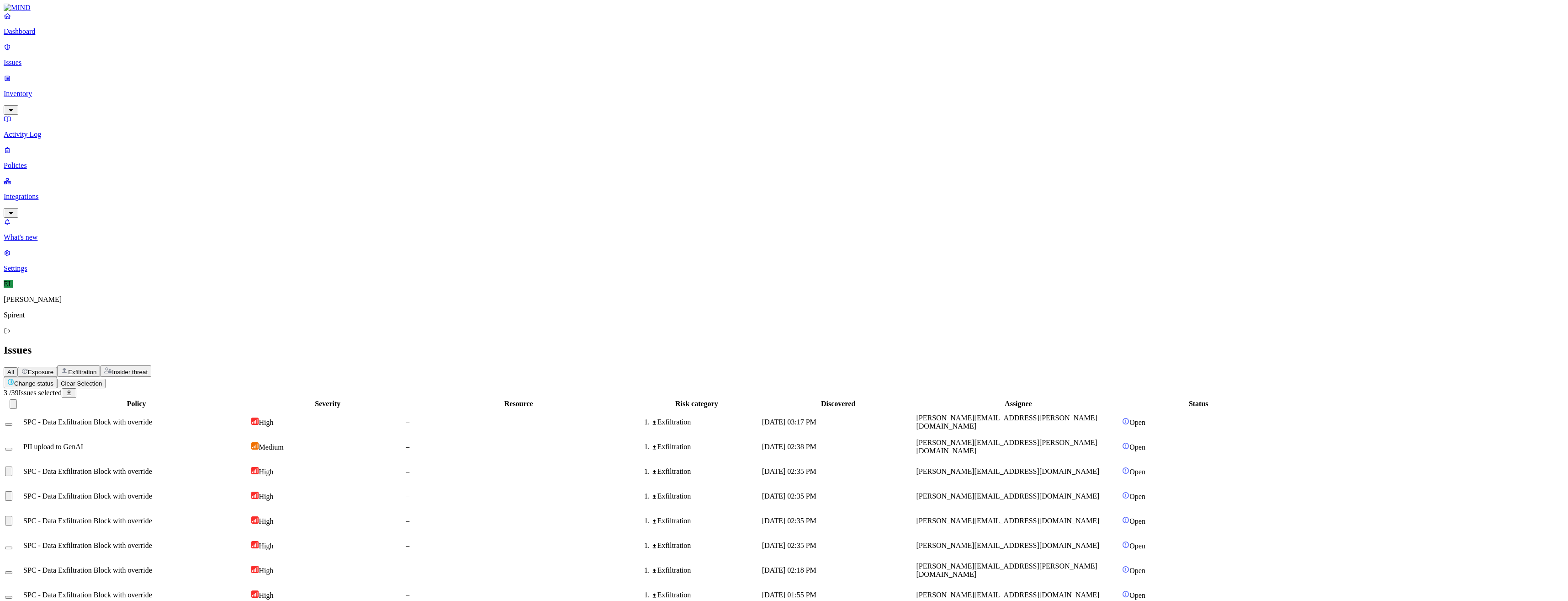
click at [21, 541] on div at bounding box center [13, 545] width 17 height 8
click at [53, 373] on button "Change status" at bounding box center [27, 379] width 53 height 12
click at [160, 85] on p "Resolved" at bounding box center [172, 82] width 26 height 7
select select "Custom Reason"
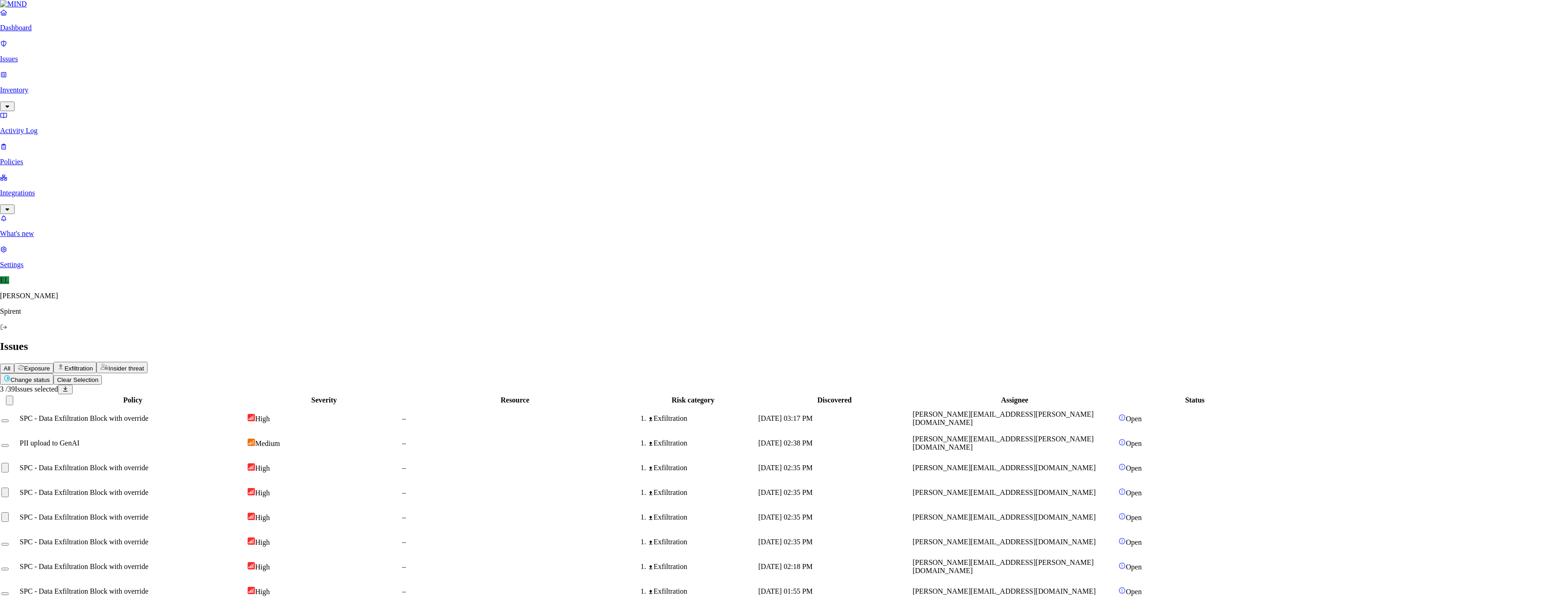
type textarea "Personal tax"
click at [12, 469] on button "Select row" at bounding box center [9, 470] width 7 height 3
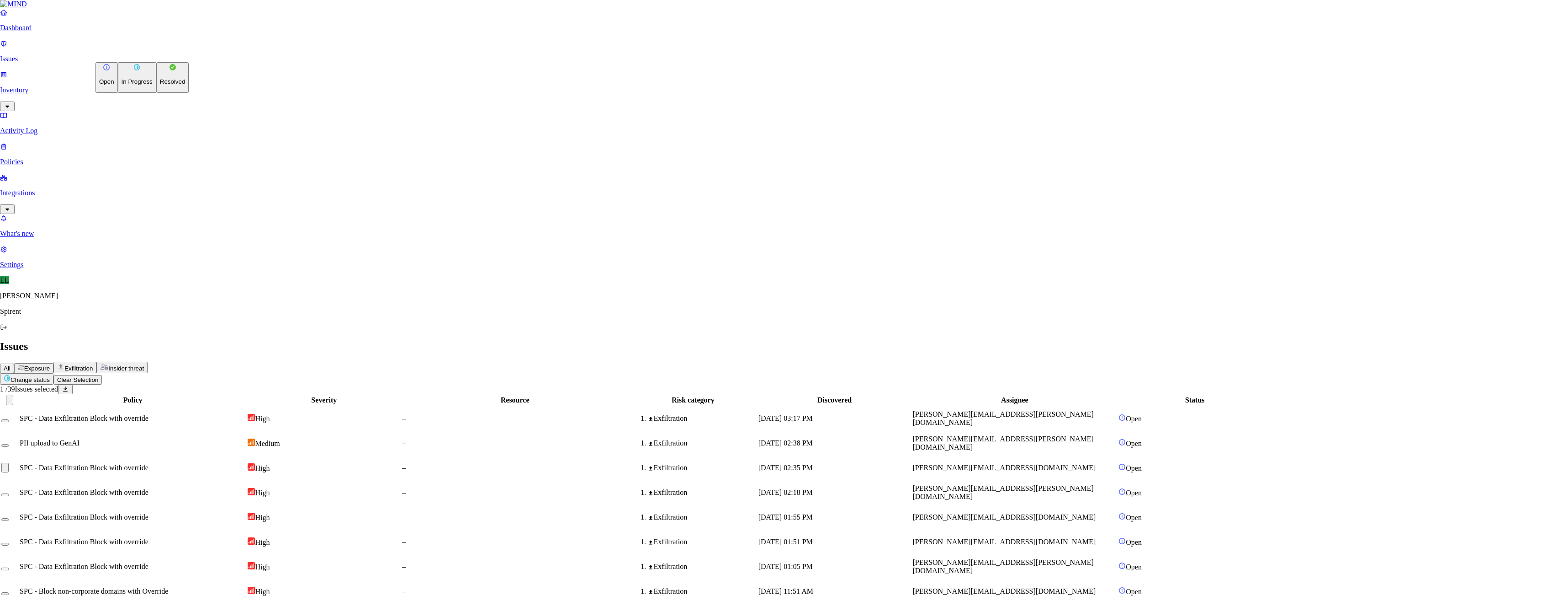
click at [147, 56] on html "Dashboard Issues Inventory Activity Log Policies Integrations What's new 1 Sett…" at bounding box center [784, 437] width 1568 height 875
click at [160, 85] on p "Resolved" at bounding box center [172, 82] width 26 height 7
select select "Custom Reason"
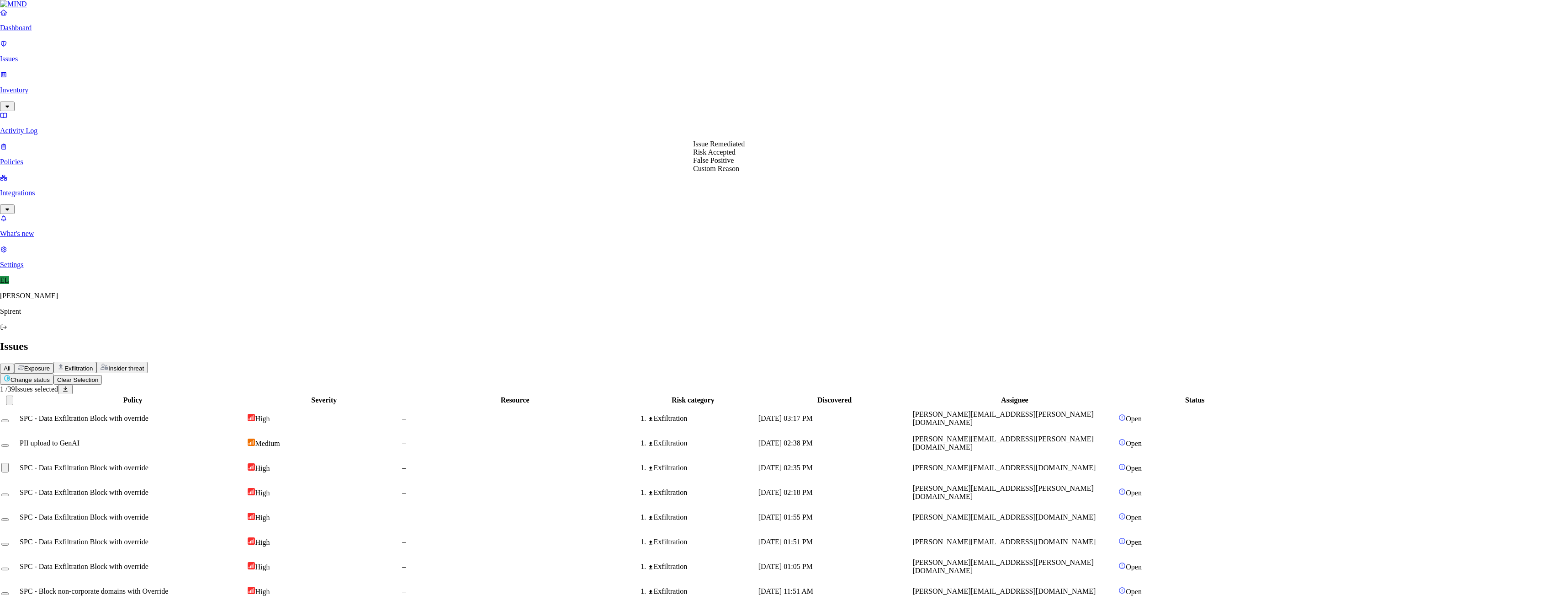
drag, startPoint x: 703, startPoint y: 206, endPoint x: 704, endPoint y: 181, distance: 25.0
type textarea "Personal"
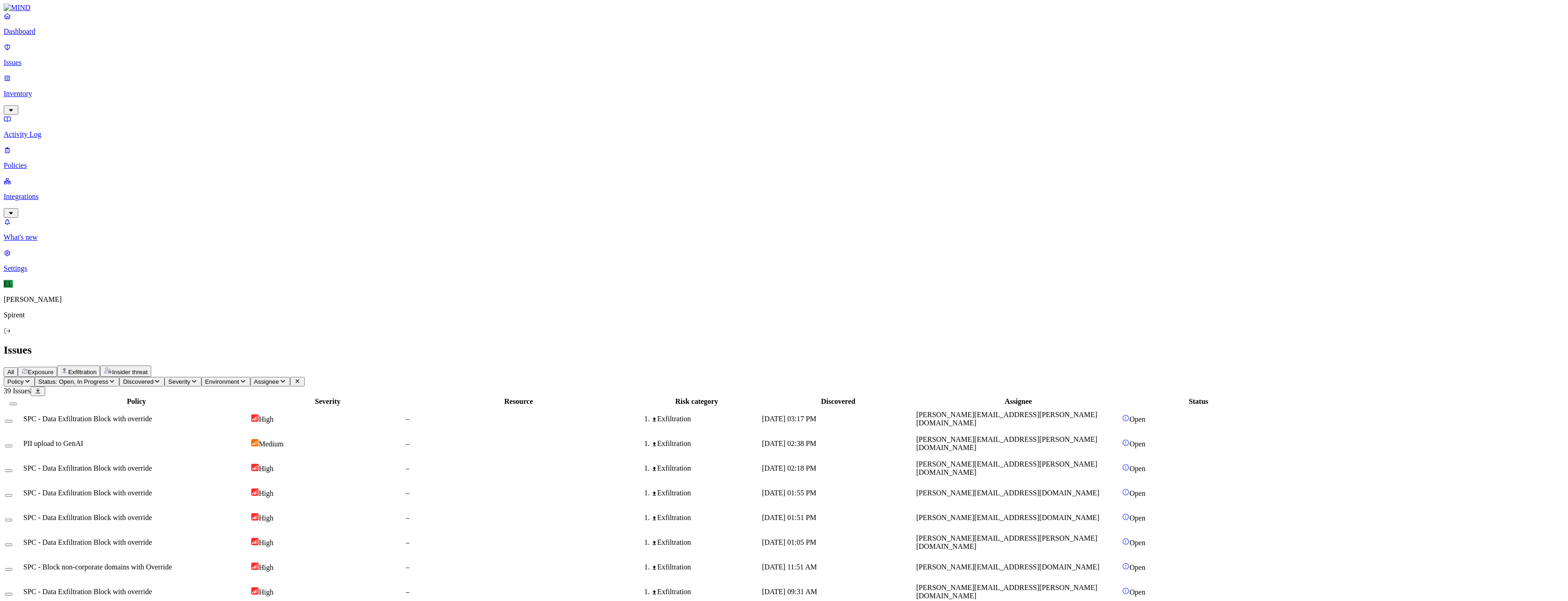
click at [1099, 489] on span "[PERSON_NAME][EMAIL_ADDRESS][DOMAIN_NAME]" at bounding box center [1007, 493] width 183 height 8
click at [250, 514] on div "SPC - Data Exfiltration Block with override" at bounding box center [136, 517] width 227 height 8
click at [22, 481] on td at bounding box center [13, 493] width 18 height 24
click at [12, 493] on button "Select row" at bounding box center [9, 494] width 7 height 3
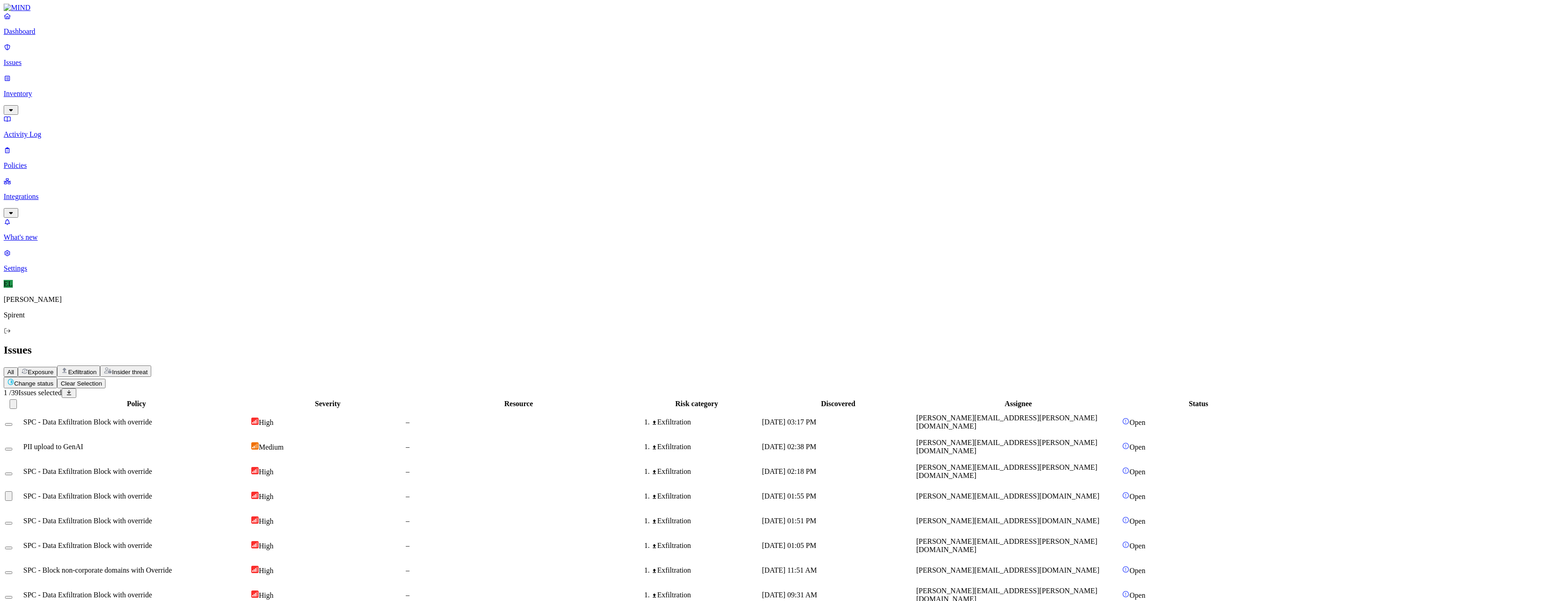
click at [12, 522] on button "Select row" at bounding box center [9, 523] width 7 height 3
click at [147, 54] on html "Dashboard Issues Inventory Activity Log Policies Integrations What's new 1 Sett…" at bounding box center [784, 408] width 1568 height 817
click at [160, 85] on p "Resolved" at bounding box center [172, 82] width 26 height 7
select select "Custom Reason"
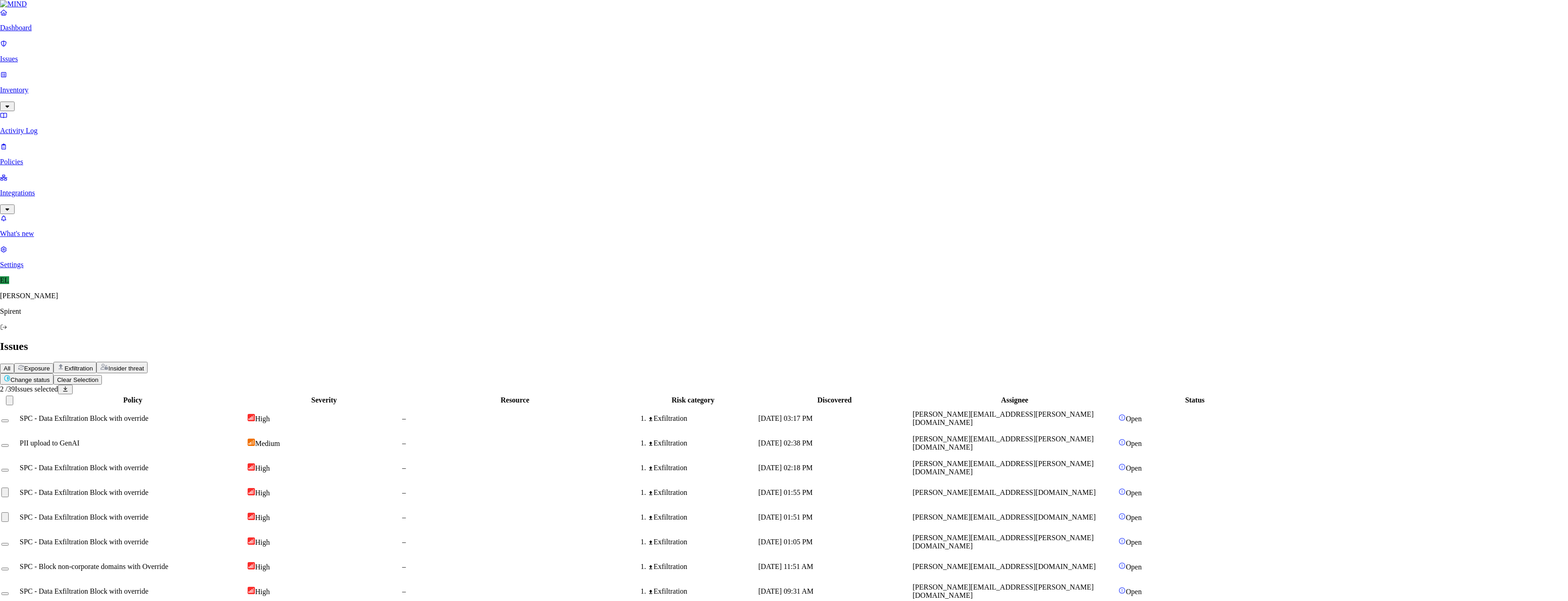
type textarea "Not sensitive"
click at [915, 489] on div "[DATE] 01:05 PM" at bounding box center [839, 493] width 153 height 8
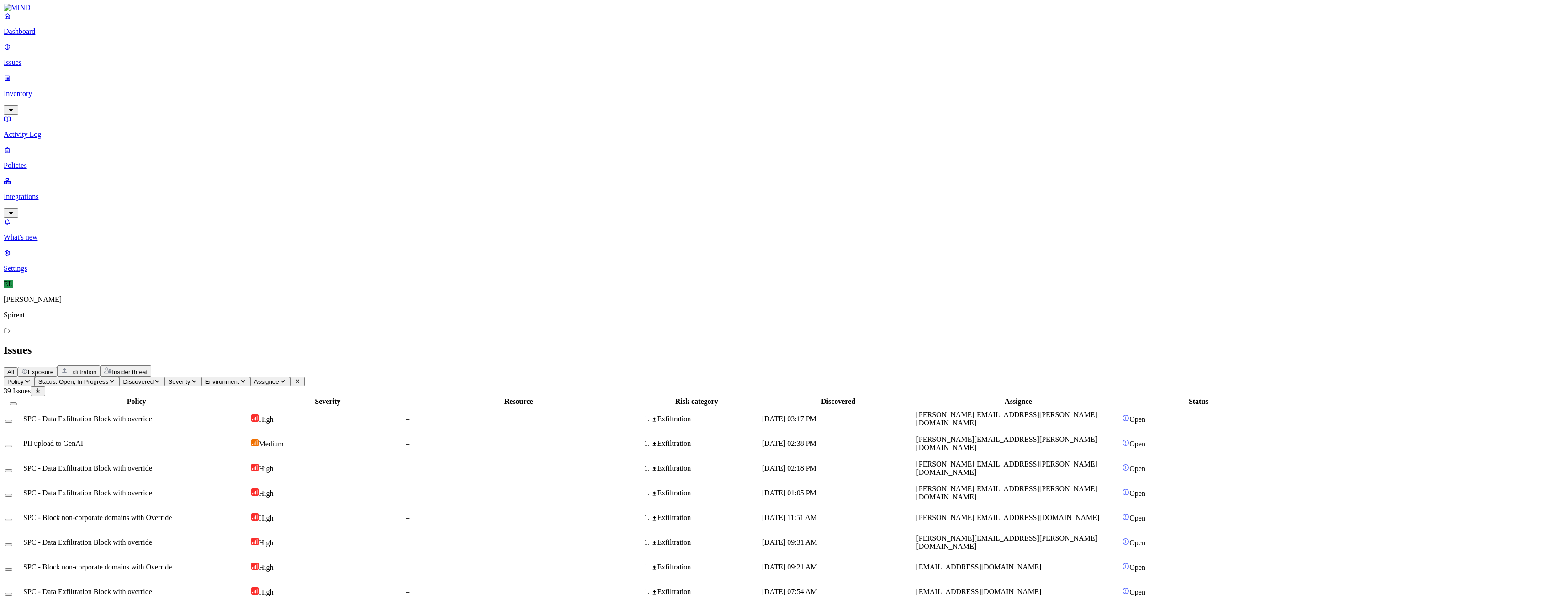
click at [1049, 514] on span "[PERSON_NAME][EMAIL_ADDRESS][DOMAIN_NAME]" at bounding box center [1007, 517] width 183 height 8
click at [22, 506] on td at bounding box center [13, 517] width 18 height 24
click at [12, 518] on button "Select row" at bounding box center [9, 519] width 7 height 3
click at [151, 53] on html "Dashboard Issues Inventory Activity Log Policies Integrations What's new 1 Sett…" at bounding box center [784, 385] width 1568 height 771
click at [156, 92] on button "Resolved" at bounding box center [172, 77] width 33 height 30
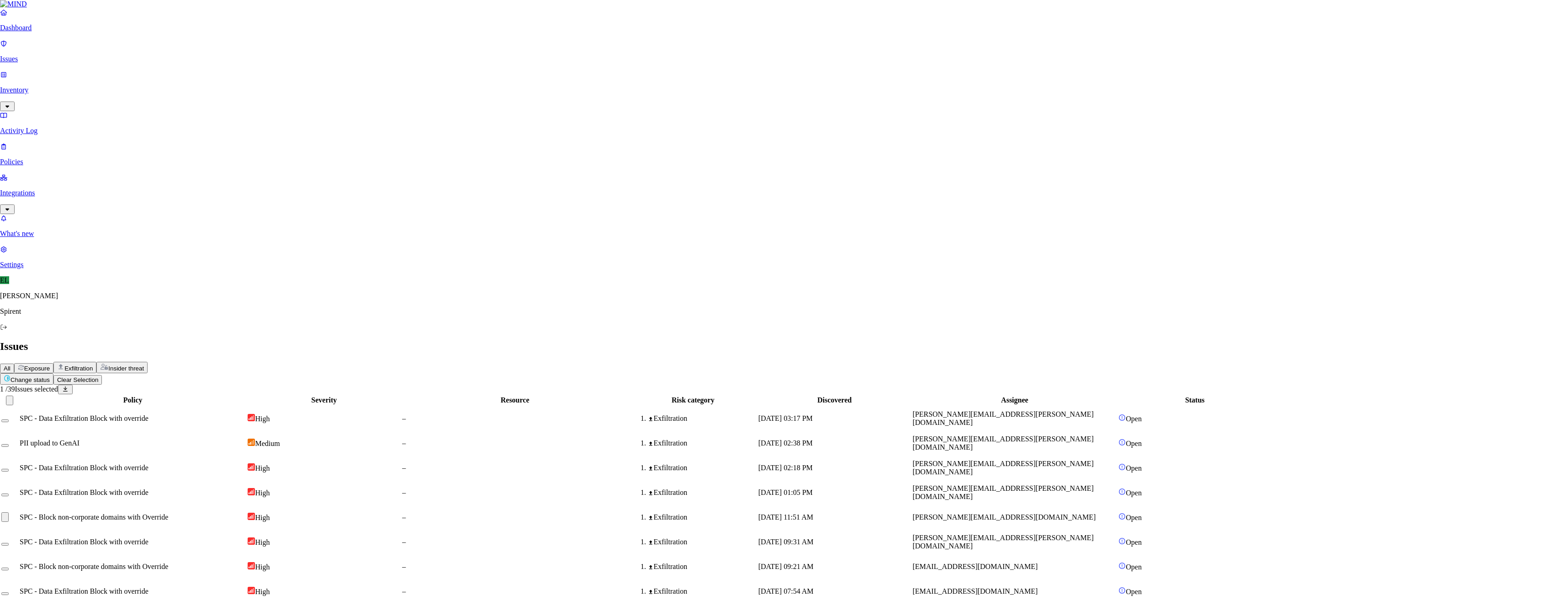
select select "Custom Reason"
type textarea "Personal"
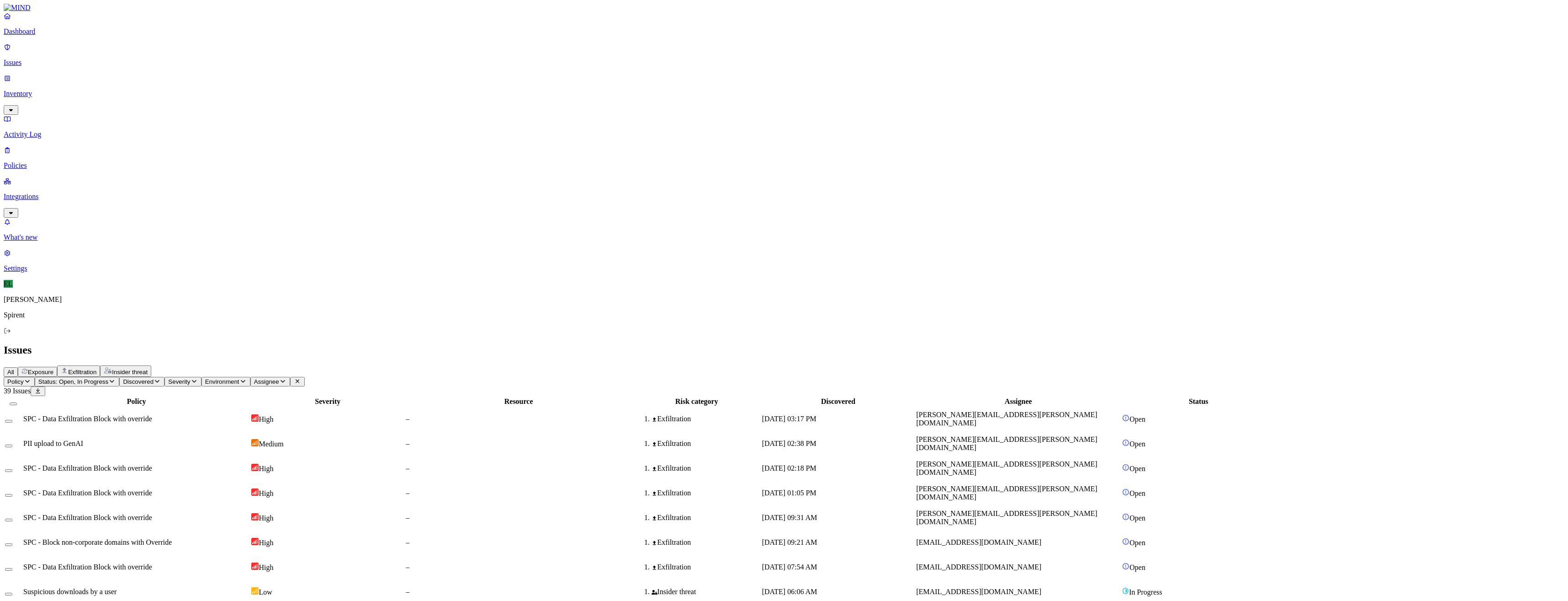
click at [1041, 563] on span "[EMAIL_ADDRESS][DOMAIN_NAME]" at bounding box center [978, 566] width 125 height 8
click at [1041, 538] on span "[EMAIL_ADDRESS][DOMAIN_NAME]" at bounding box center [978, 541] width 125 height 8
click at [1071, 506] on td "[PERSON_NAME][EMAIL_ADDRESS][PERSON_NAME][DOMAIN_NAME]" at bounding box center [1018, 517] width 205 height 24
click at [22, 506] on td at bounding box center [13, 517] width 18 height 24
click at [12, 518] on button "Select row" at bounding box center [9, 519] width 7 height 3
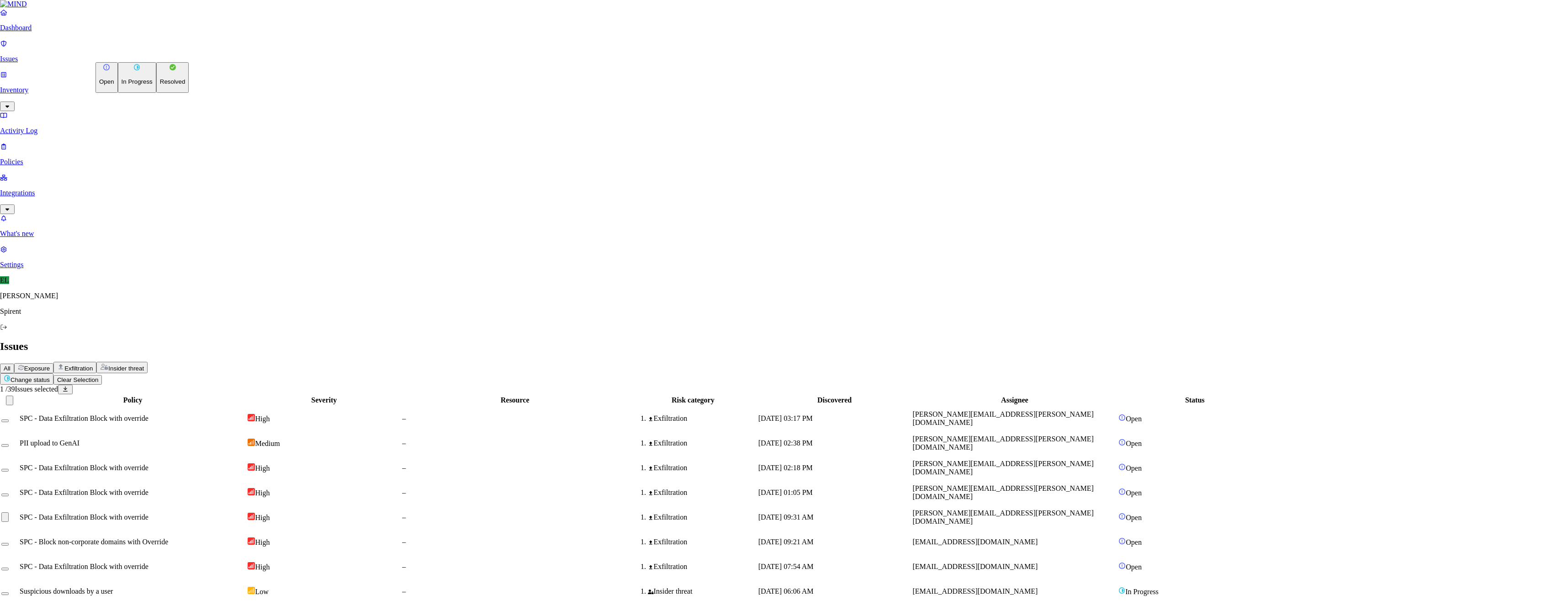
click at [137, 55] on html "Dashboard Issues Inventory Activity Log Policies Integrations What's new 1 Sett…" at bounding box center [784, 371] width 1568 height 742
click at [160, 85] on p "Resolved" at bounding box center [172, 82] width 26 height 7
select select "Custom Reason"
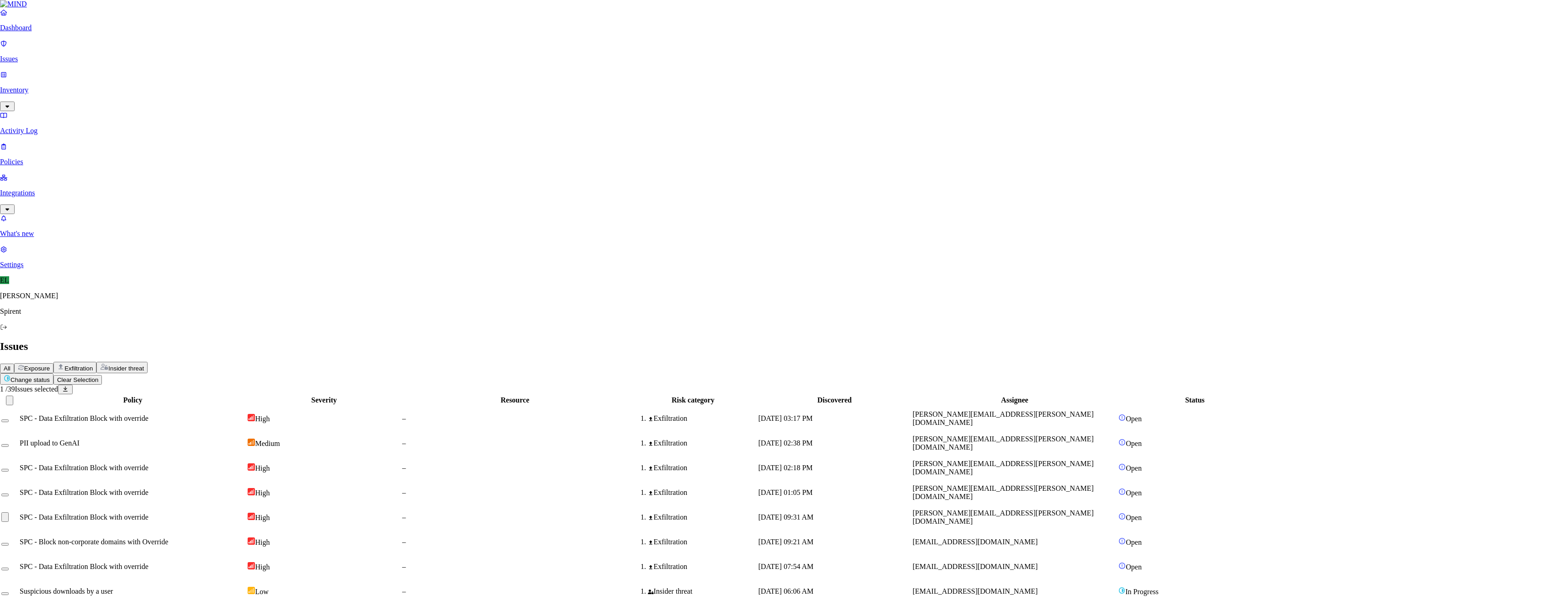
type textarea "O"
type textarea "Personal"
click at [1071, 460] on span "[PERSON_NAME][EMAIL_ADDRESS][PERSON_NAME][DOMAIN_NAME]" at bounding box center [1007, 468] width 181 height 16
click at [12, 469] on button "Select row" at bounding box center [9, 470] width 7 height 3
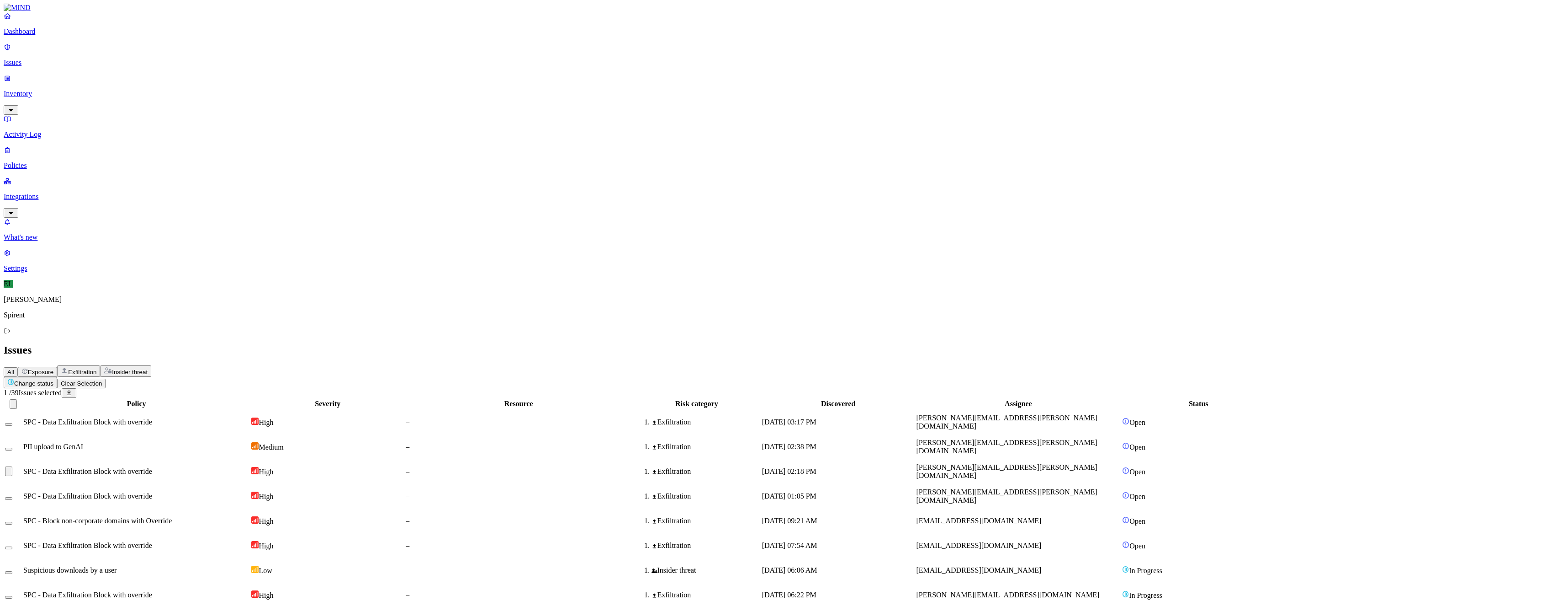
click at [155, 56] on html "Dashboard Issues Inventory Activity Log Policies Integrations What's new 1 Sett…" at bounding box center [784, 361] width 1568 height 722
click at [160, 85] on p "Resolved" at bounding box center [172, 82] width 26 height 7
select select "Risk Accepted"
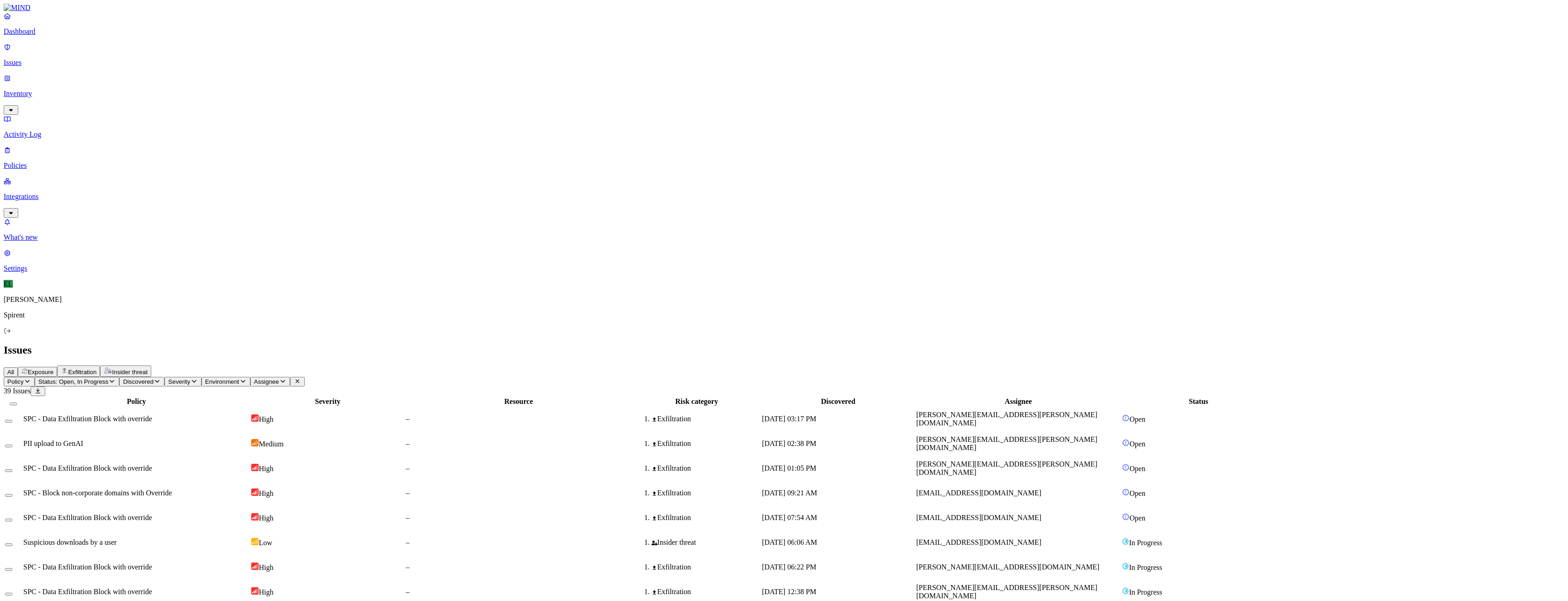
click at [915, 414] on div "[DATE] 03:17 PM" at bounding box center [839, 418] width 153 height 8
click at [12, 420] on button "Select row" at bounding box center [9, 421] width 7 height 3
click at [147, 52] on html "Dashboard Issues Inventory Activity Log Policies Integrations What's new 1 Sett…" at bounding box center [784, 347] width 1568 height 693
click at [156, 92] on button "Resolved" at bounding box center [172, 77] width 33 height 30
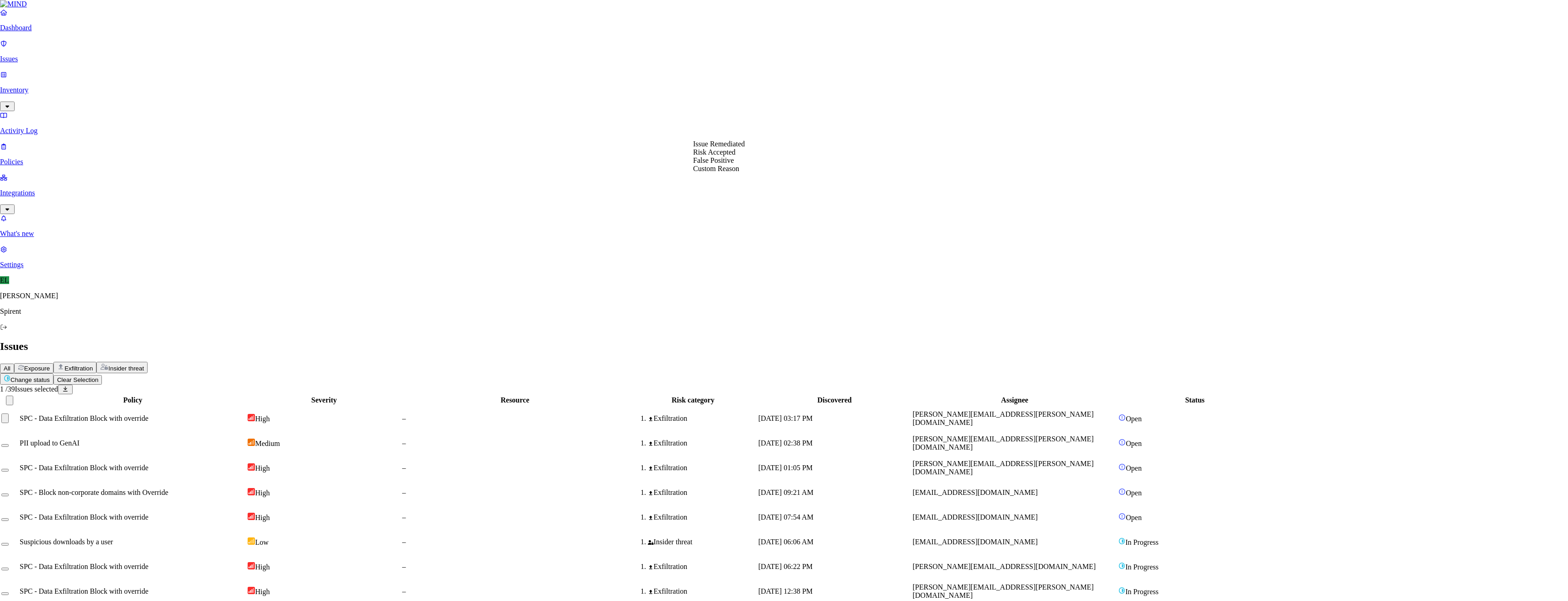
select select "Custom Reason"
type textarea "Picture"
drag, startPoint x: 1400, startPoint y: 116, endPoint x: 1144, endPoint y: 216, distance: 274.8
click at [139, 55] on html "Dashboard Issues Inventory Activity Log Policies Integrations What's new 1 Sett…" at bounding box center [784, 347] width 1568 height 693
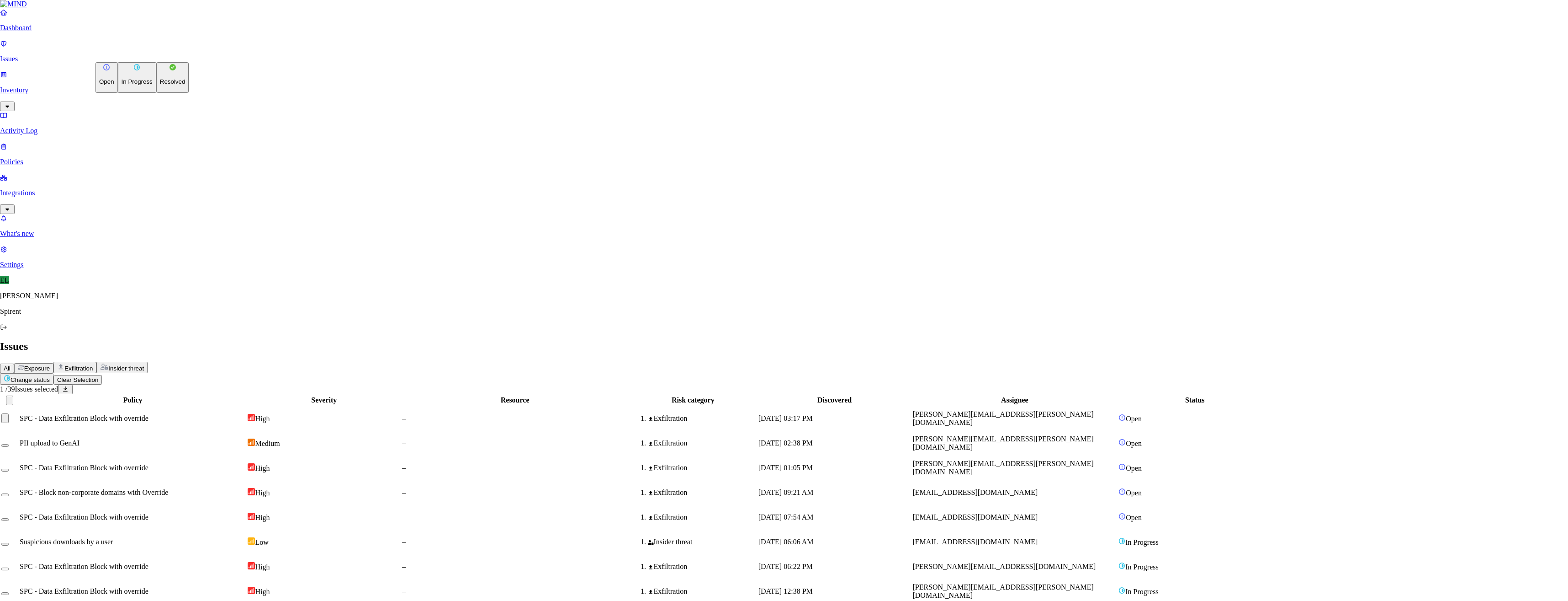
click at [160, 85] on p "Resolved" at bounding box center [172, 82] width 26 height 7
select select "Custom Reason"
type textarea "Picture"
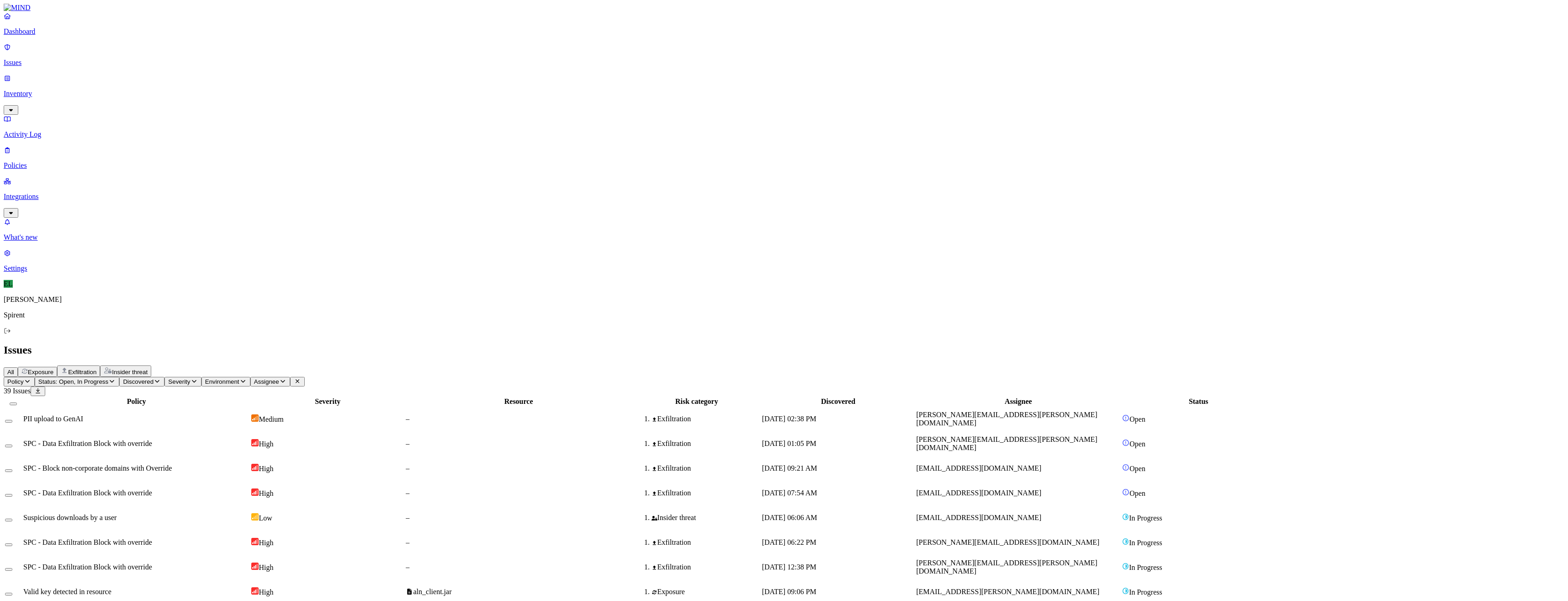
click at [152, 439] on span "SPC - Data Exfiltration Block with override" at bounding box center [87, 443] width 129 height 8
click at [760, 464] on div "Exfiltration" at bounding box center [696, 468] width 127 height 8
click at [760, 489] on div "Exfiltration" at bounding box center [696, 493] width 127 height 8
click at [817, 514] on span "[DATE] 06:06 AM" at bounding box center [790, 517] width 55 height 8
click at [1041, 489] on span "[EMAIL_ADDRESS][DOMAIN_NAME]" at bounding box center [978, 493] width 125 height 8
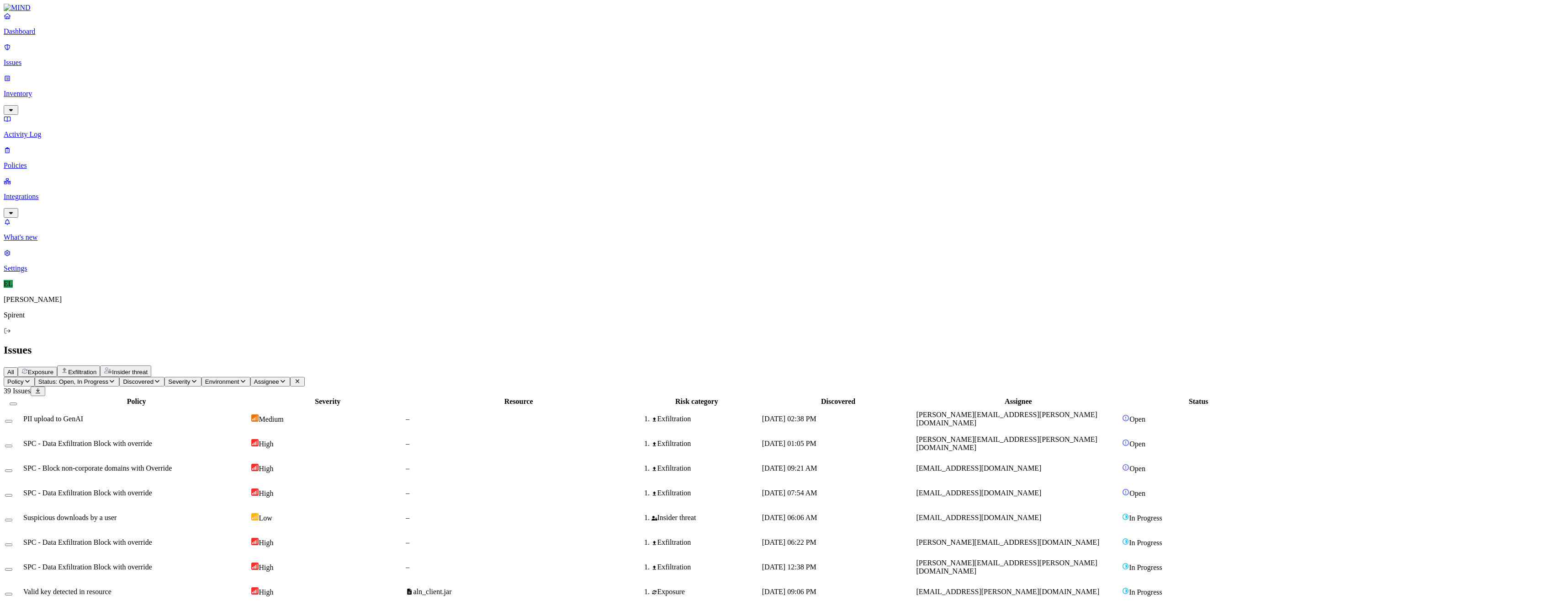
click at [1041, 464] on span "[EMAIL_ADDRESS][DOMAIN_NAME]" at bounding box center [978, 468] width 125 height 8
click at [1083, 436] on span "[PERSON_NAME][EMAIL_ADDRESS][PERSON_NAME][DOMAIN_NAME]" at bounding box center [1007, 444] width 181 height 16
click at [1084, 411] on span "[PERSON_NAME][EMAIL_ADDRESS][PERSON_NAME][DOMAIN_NAME]" at bounding box center [1007, 419] width 181 height 16
